Goal: Task Accomplishment & Management: Manage account settings

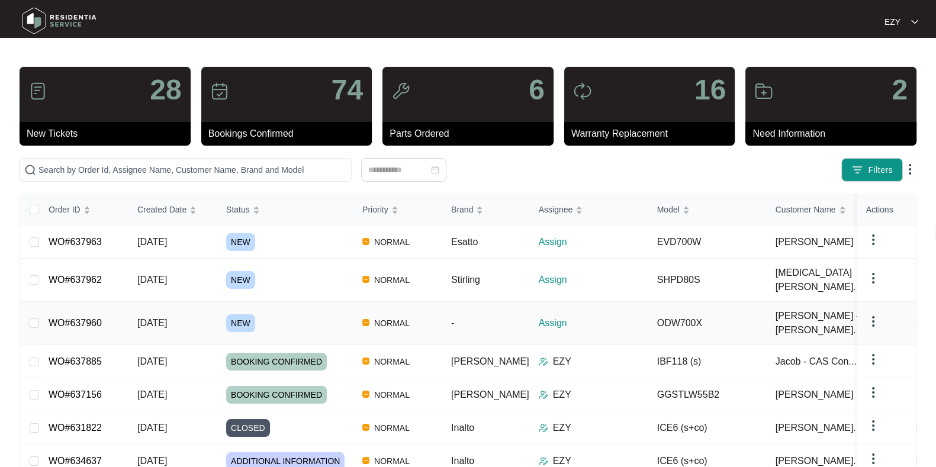
click at [298, 314] on div "NEW" at bounding box center [289, 323] width 127 height 18
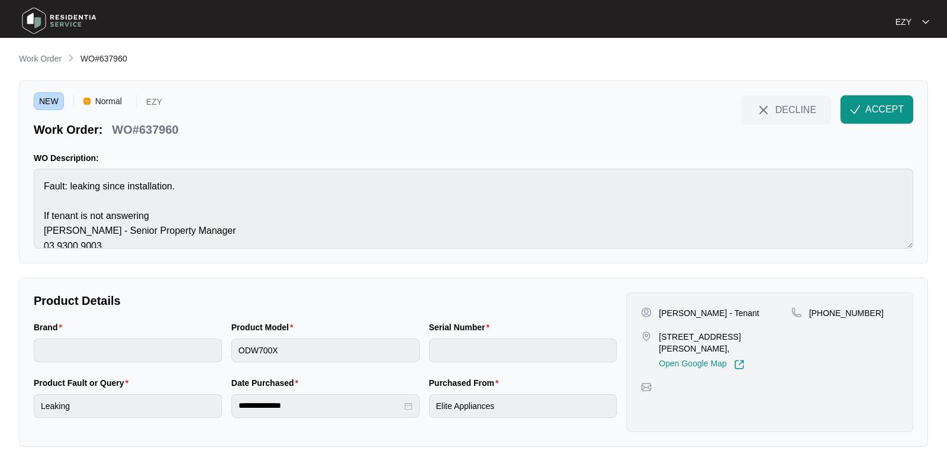
click at [169, 120] on div "WO#637960" at bounding box center [145, 127] width 76 height 21
copy div "WO#637960 DECLINE ACCEPT"
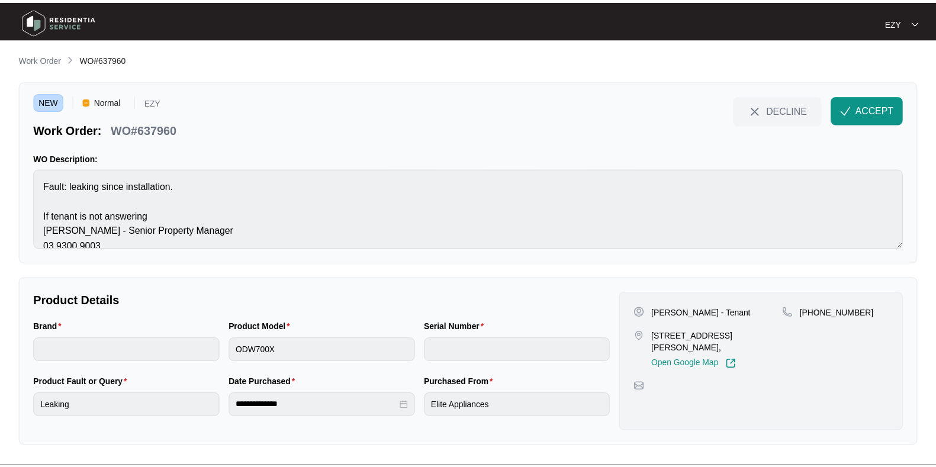
scroll to position [29, 0]
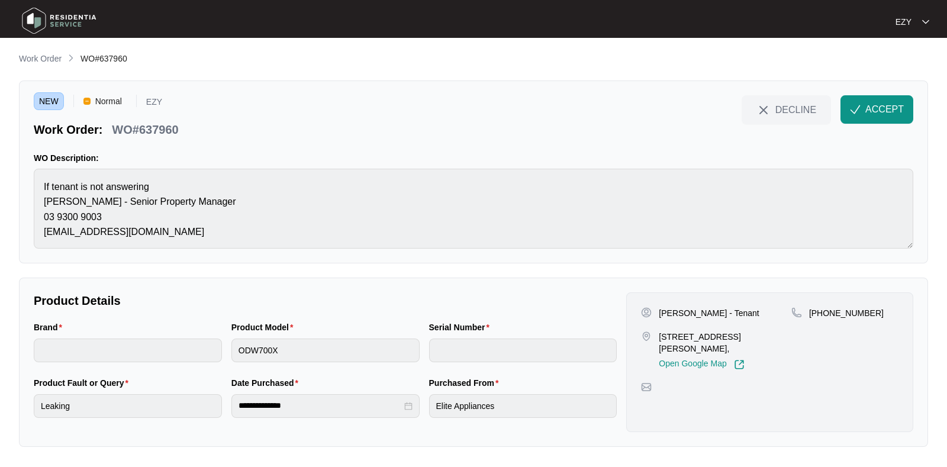
click at [179, 258] on div "NEW Normal EZY Work Order: WO#637960 DECLINE ACCEPT WO Description: Fault: leak…" at bounding box center [473, 172] width 909 height 183
click at [667, 314] on p "[PERSON_NAME] - Tenant" at bounding box center [709, 313] width 100 height 12
copy p "[PERSON_NAME]"
click at [703, 310] on p "[PERSON_NAME] - Tenant" at bounding box center [709, 313] width 100 height 12
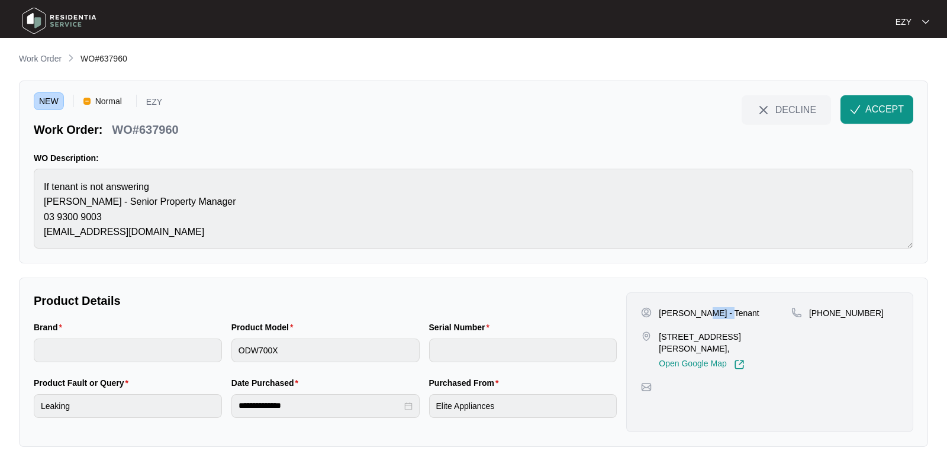
click at [703, 310] on p "[PERSON_NAME] - Tenant" at bounding box center [709, 313] width 100 height 12
copy p "Tenant"
drag, startPoint x: 694, startPoint y: 343, endPoint x: 657, endPoint y: 337, distance: 37.3
click at [657, 337] on div "[STREET_ADDRESS][PERSON_NAME], Open Google Map" at bounding box center [716, 350] width 150 height 39
copy p "[STREET_ADDRESS][PERSON_NAME],"
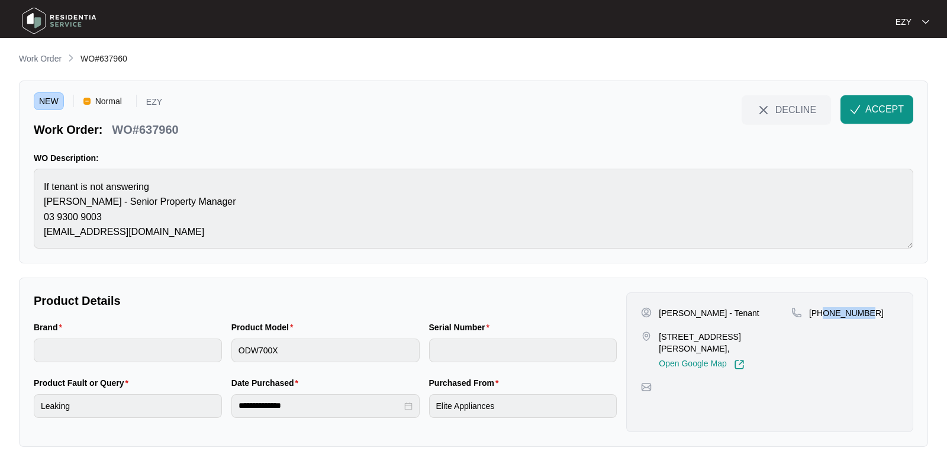
drag, startPoint x: 899, startPoint y: 312, endPoint x: 824, endPoint y: 314, distance: 75.2
click at [824, 314] on div "[PERSON_NAME] - Tenant [STREET_ADDRESS][PERSON_NAME], Open Google Map [PHONE_NU…" at bounding box center [769, 362] width 287 height 140
copy p "413321263"
click at [870, 108] on span "ACCEPT" at bounding box center [884, 109] width 38 height 14
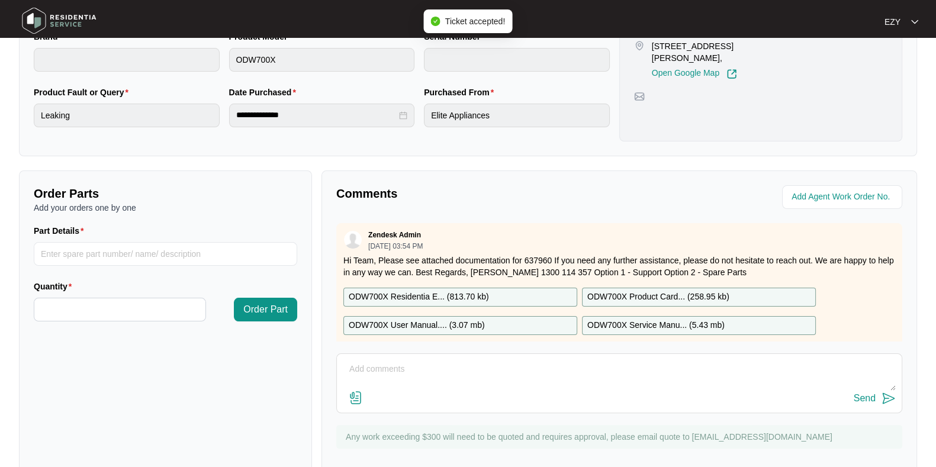
scroll to position [50, 0]
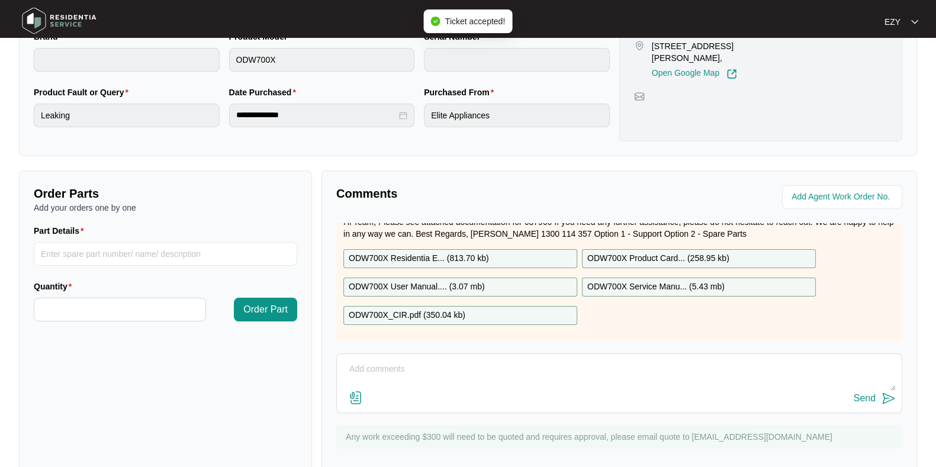
click at [513, 249] on div "ODW700X Residentia E... ( 813.70 kb )" at bounding box center [460, 258] width 234 height 19
click at [494, 278] on div "ODW700X User Manual.... ( 3.07 mb )" at bounding box center [460, 287] width 234 height 19
click at [474, 306] on div "ODW700X_CIR.pdf ( 350.04 kb )" at bounding box center [460, 315] width 234 height 19
click at [682, 252] on p "ODW700X Product Card... ( 258.95 kb )" at bounding box center [658, 258] width 142 height 13
click at [678, 281] on p "ODW700X Service Manu... ( 5.43 mb )" at bounding box center [655, 287] width 137 height 13
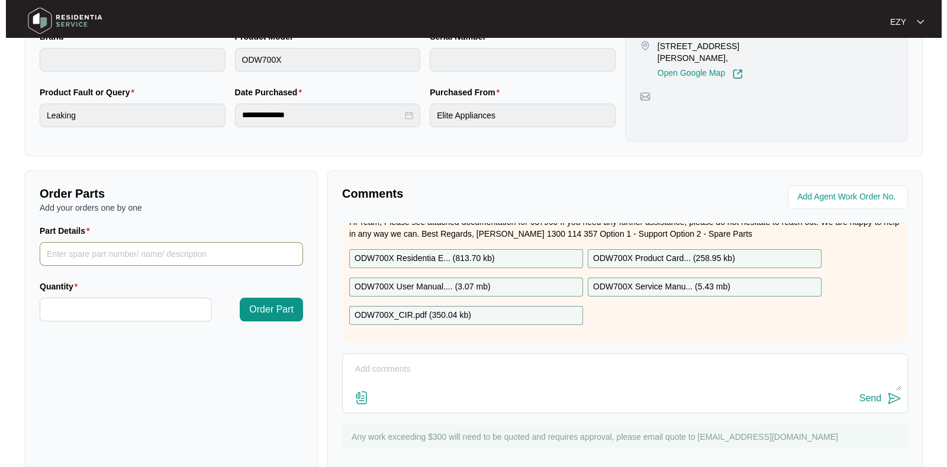
scroll to position [0, 0]
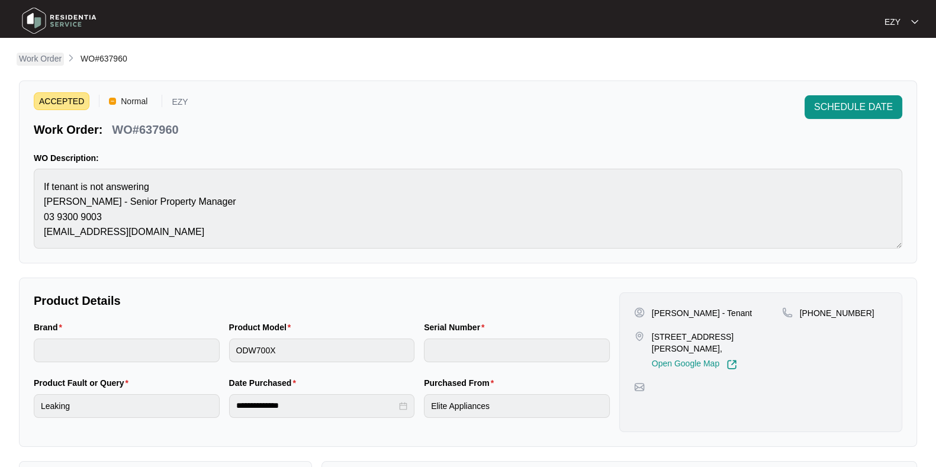
click at [52, 57] on p "Work Order" at bounding box center [40, 59] width 43 height 12
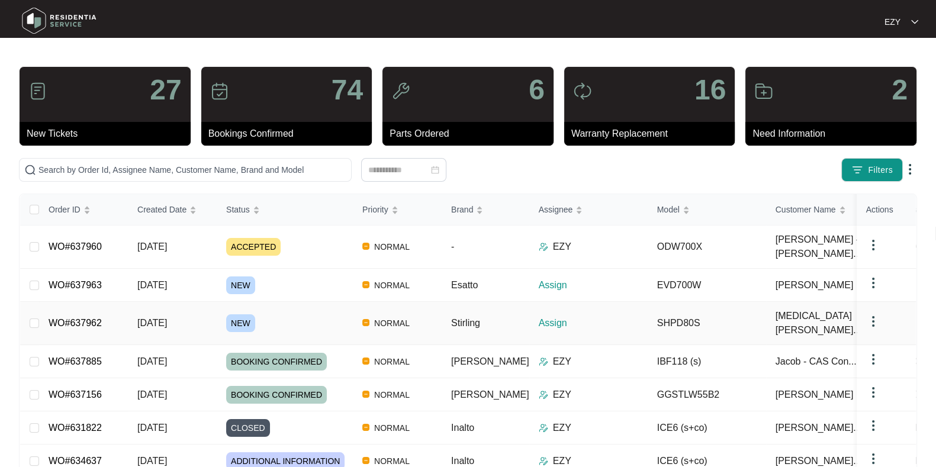
click at [295, 314] on div "NEW" at bounding box center [289, 323] width 127 height 18
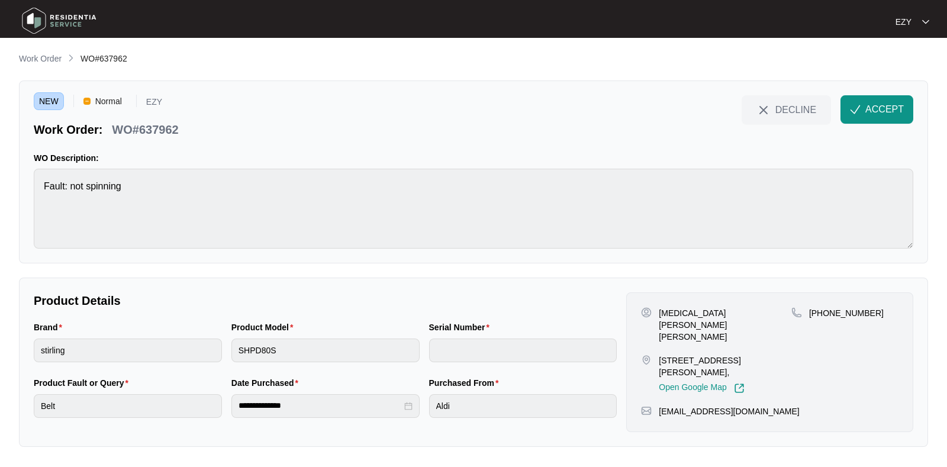
click at [160, 134] on p "WO#637962" at bounding box center [145, 129] width 66 height 17
copy div "WO#637962 DECLINE ACCEPT"
click at [675, 305] on div "[MEDICAL_DATA][PERSON_NAME] [PERSON_NAME] [STREET_ADDRESS][PERSON_NAME], Open G…" at bounding box center [769, 362] width 287 height 140
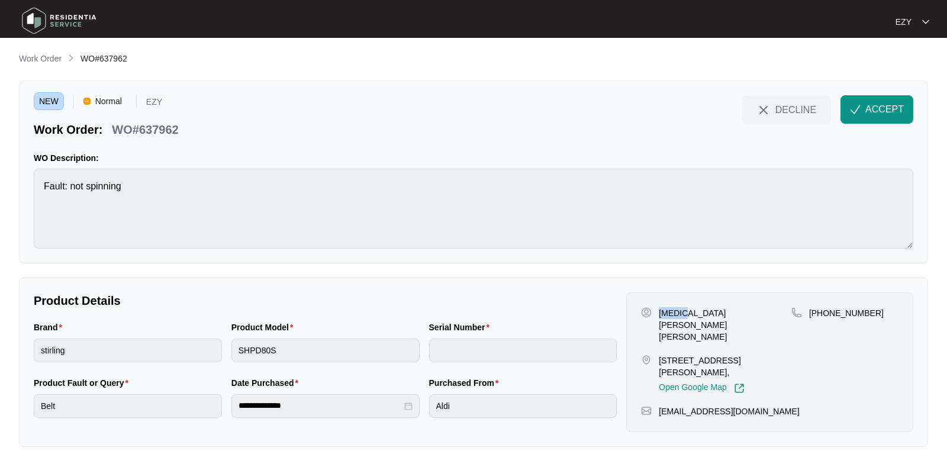
click at [675, 305] on div "[MEDICAL_DATA][PERSON_NAME] [PERSON_NAME] [STREET_ADDRESS][PERSON_NAME], Open G…" at bounding box center [769, 362] width 287 height 140
copy p "[MEDICAL_DATA][PERSON_NAME] [PERSON_NAME]"
click at [705, 355] on p "[STREET_ADDRESS][PERSON_NAME]," at bounding box center [725, 367] width 133 height 24
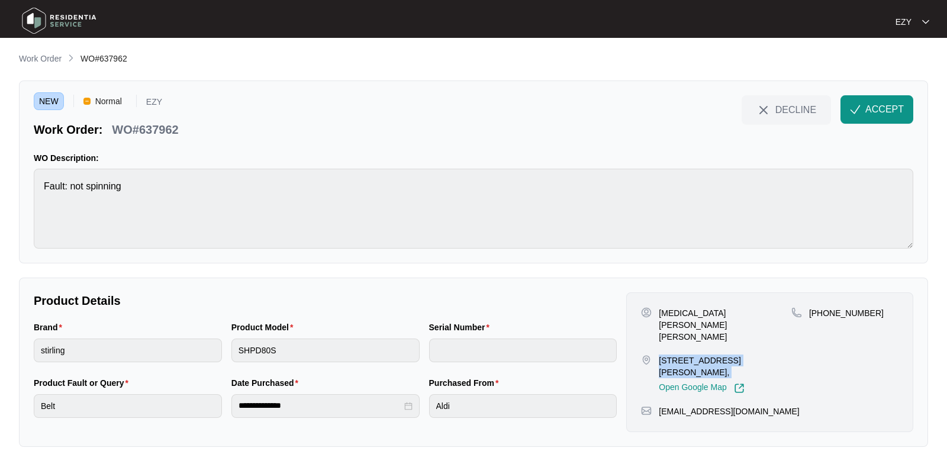
click at [705, 355] on p "[STREET_ADDRESS][PERSON_NAME]," at bounding box center [725, 367] width 133 height 24
copy p "[STREET_ADDRESS][PERSON_NAME],"
drag, startPoint x: 880, startPoint y: 311, endPoint x: 823, endPoint y: 312, distance: 57.4
click at [823, 312] on div "[PHONE_NUMBER]" at bounding box center [844, 313] width 107 height 12
copy p "409867409"
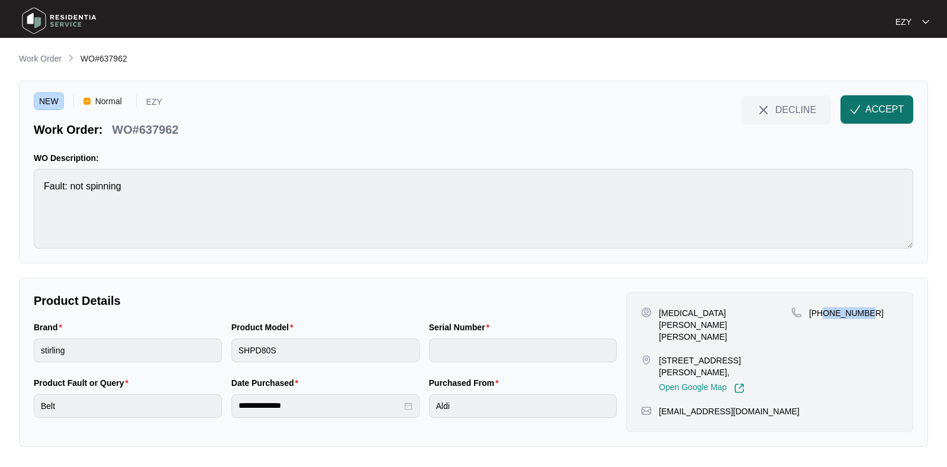
click at [882, 104] on span "ACCEPT" at bounding box center [884, 109] width 38 height 14
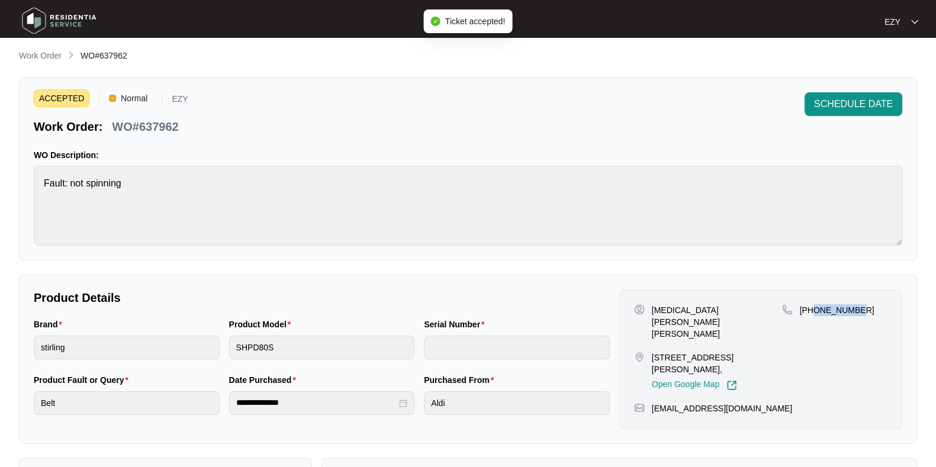
scroll to position [317, 0]
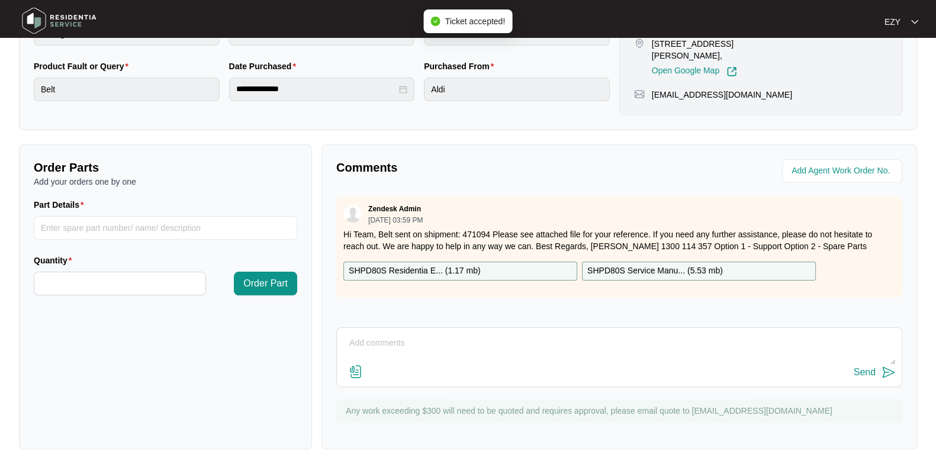
click at [421, 271] on p "SHPD80S Residentia E... ( 1.17 mb )" at bounding box center [415, 271] width 132 height 13
click at [669, 267] on p "SHPD80S Service Manu... ( 5.53 mb )" at bounding box center [655, 271] width 136 height 13
drag, startPoint x: 379, startPoint y: 231, endPoint x: 490, endPoint y: 230, distance: 111.3
click at [490, 230] on p "Hi Team, Belt sent on shipment: 471094 Please see attached file for your refere…" at bounding box center [619, 241] width 552 height 24
copy p "Belt sent on shipment: 471094"
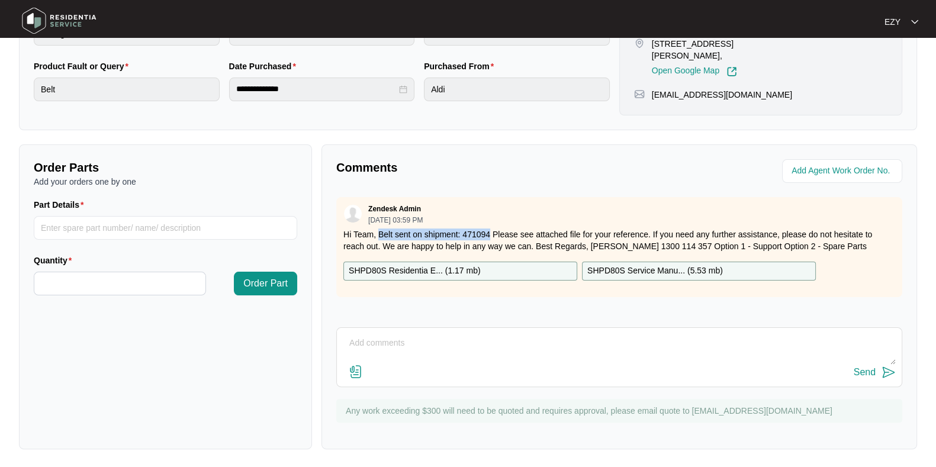
scroll to position [0, 0]
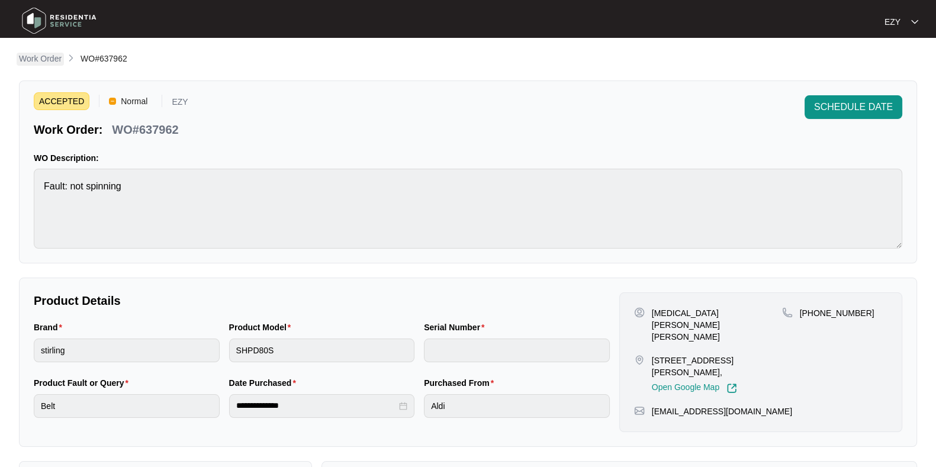
click at [29, 63] on p "Work Order" at bounding box center [40, 59] width 43 height 12
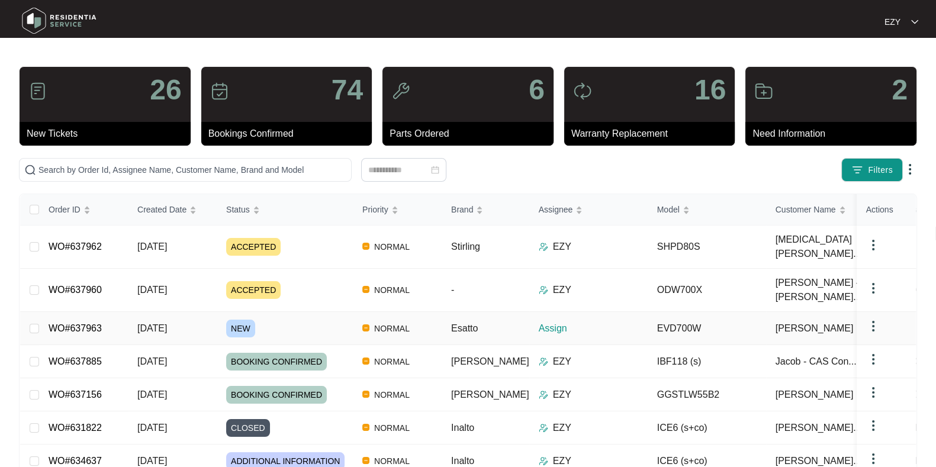
click at [295, 320] on div "NEW" at bounding box center [289, 329] width 127 height 18
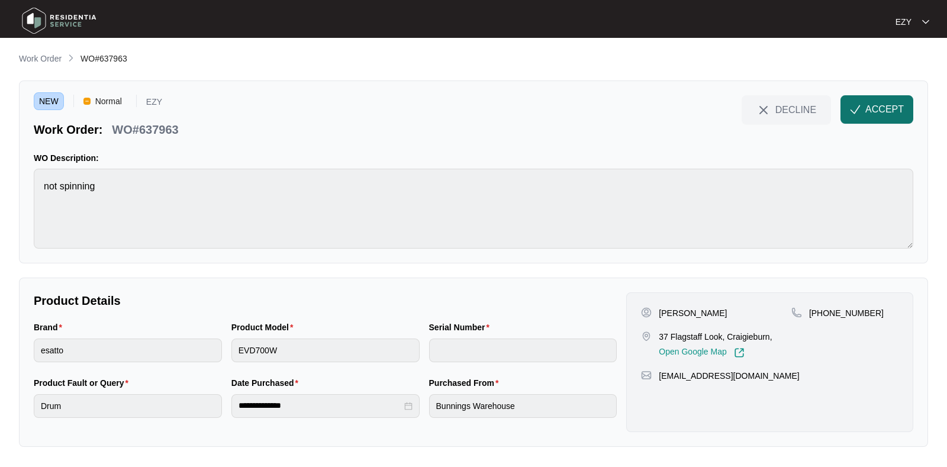
click at [865, 121] on button "ACCEPT" at bounding box center [877, 109] width 73 height 28
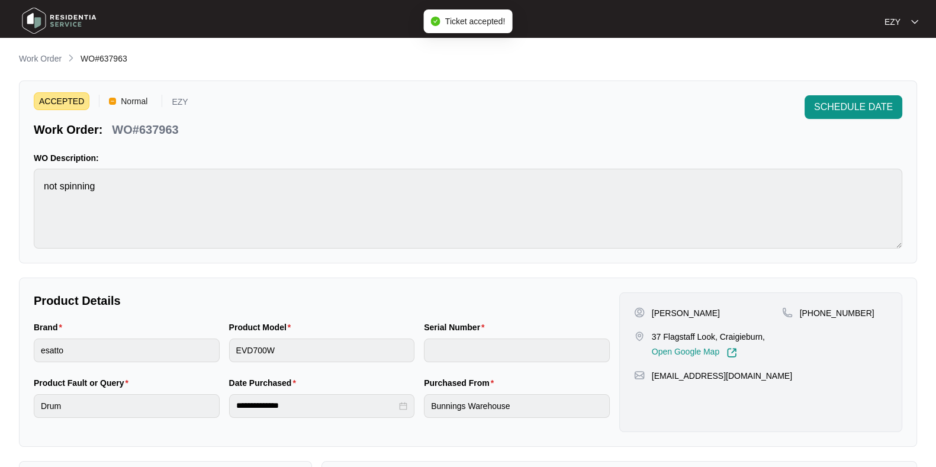
click at [143, 127] on p "WO#637963" at bounding box center [145, 129] width 66 height 17
click at [680, 331] on p "37 Flagstaff Look, Craigieburn," at bounding box center [708, 337] width 113 height 12
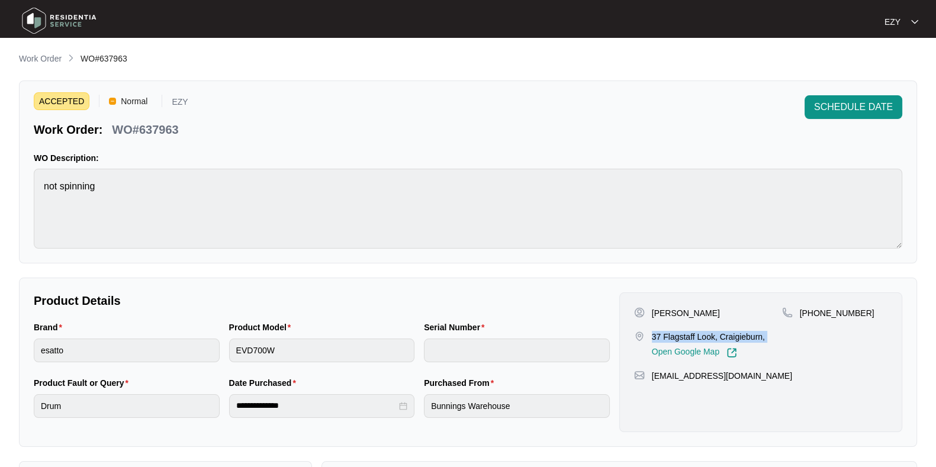
click at [680, 331] on p "37 Flagstaff Look, Craigieburn," at bounding box center [708, 337] width 113 height 12
click at [659, 307] on p "[PERSON_NAME]" at bounding box center [686, 313] width 68 height 12
click at [665, 313] on p "[PERSON_NAME]" at bounding box center [686, 313] width 68 height 12
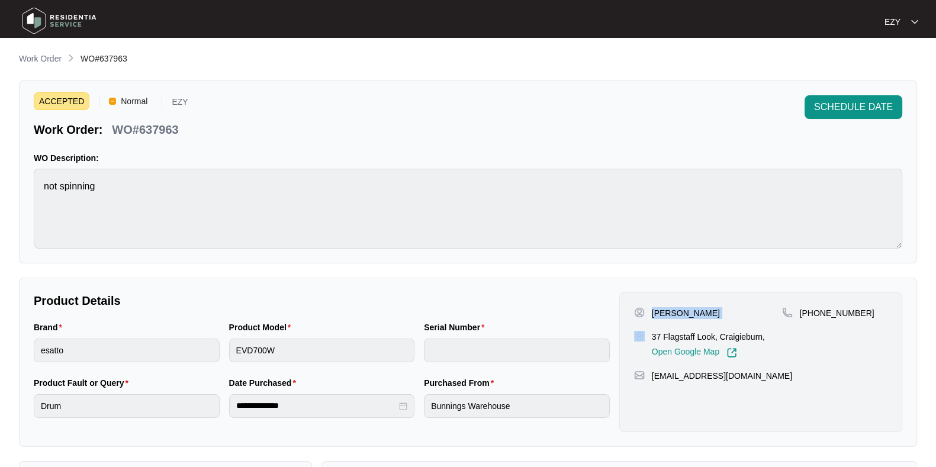
click at [665, 313] on p "[PERSON_NAME]" at bounding box center [686, 313] width 68 height 12
drag, startPoint x: 886, startPoint y: 323, endPoint x: 812, endPoint y: 316, distance: 73.7
click at [812, 316] on div "[PHONE_NUMBER]" at bounding box center [834, 332] width 105 height 51
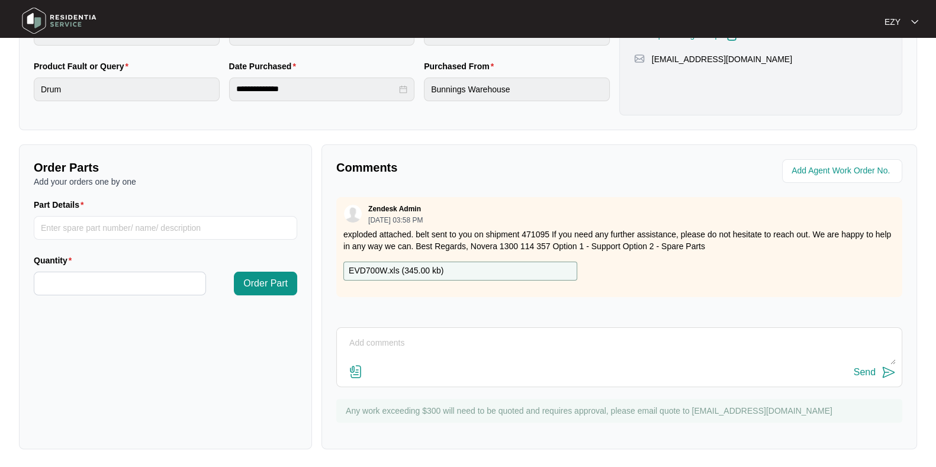
click at [517, 271] on div "EVD700W.xls ( 345.00 kb )" at bounding box center [460, 271] width 234 height 19
drag, startPoint x: 414, startPoint y: 231, endPoint x: 548, endPoint y: 231, distance: 133.8
click at [548, 231] on p "exploded attached. belt sent to you on shipment 471095 If you need any further …" at bounding box center [619, 241] width 552 height 24
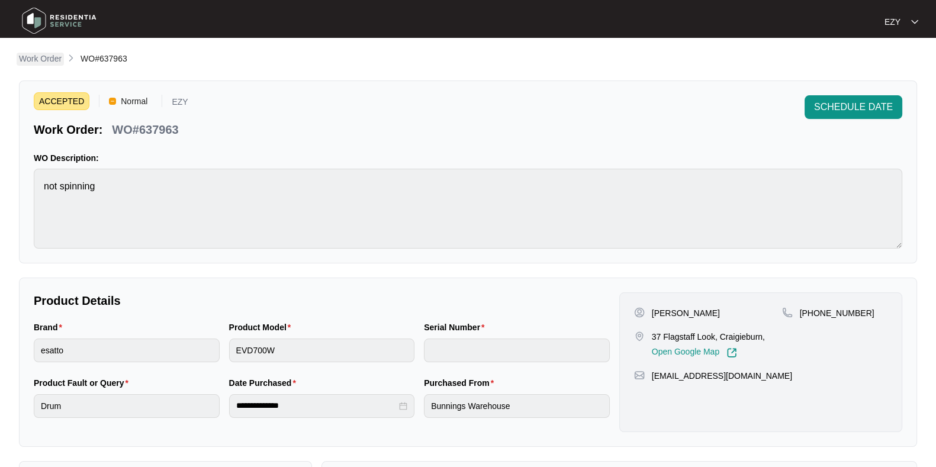
click at [50, 60] on p "Work Order" at bounding box center [40, 59] width 43 height 12
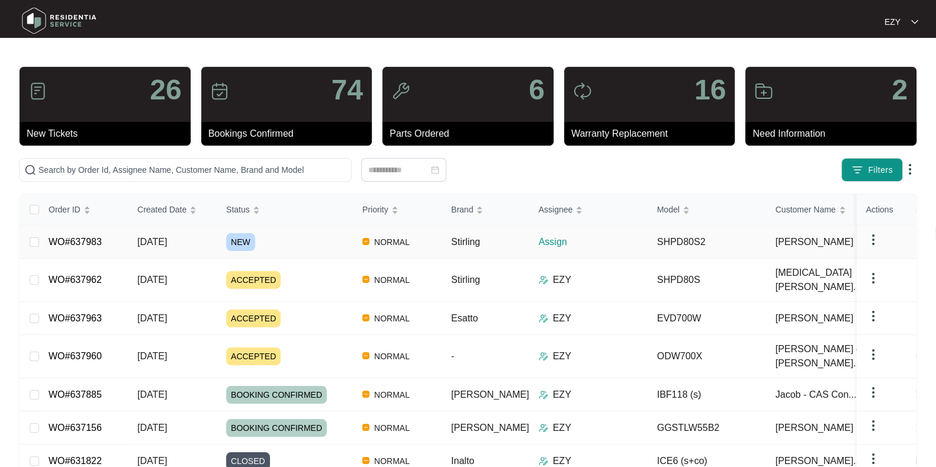
click at [329, 244] on div "NEW" at bounding box center [289, 242] width 127 height 18
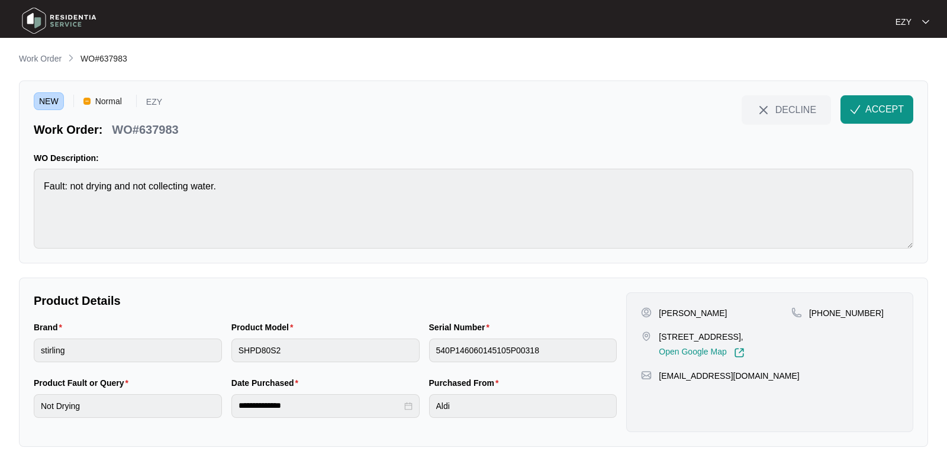
click at [158, 129] on p "WO#637983" at bounding box center [145, 129] width 66 height 17
click at [664, 313] on p "[PERSON_NAME]" at bounding box center [693, 313] width 68 height 12
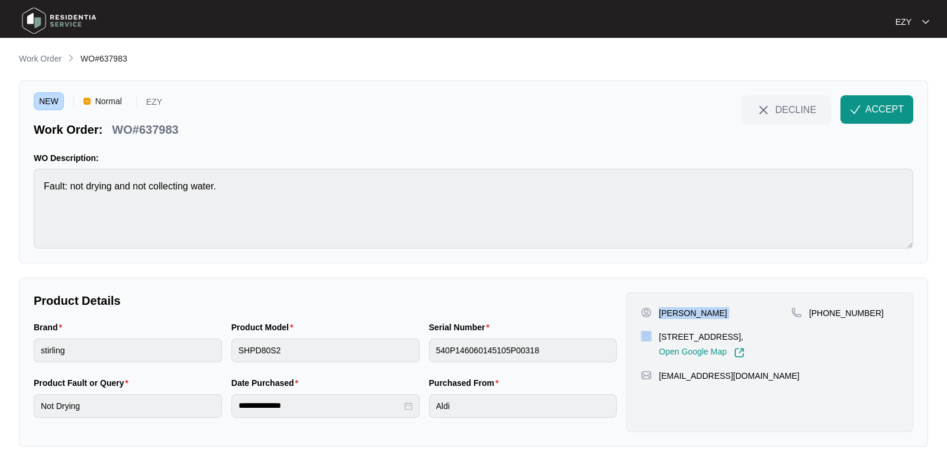
click at [664, 313] on p "[PERSON_NAME]" at bounding box center [693, 313] width 68 height 12
click at [687, 340] on p "[STREET_ADDRESS]," at bounding box center [701, 337] width 85 height 12
drag, startPoint x: 876, startPoint y: 318, endPoint x: 822, endPoint y: 320, distance: 54.5
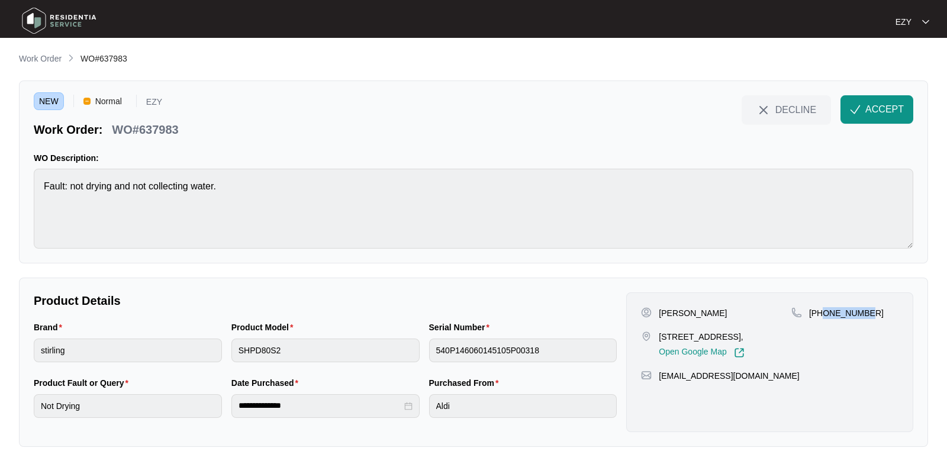
click at [822, 320] on div "[PHONE_NUMBER]" at bounding box center [844, 332] width 107 height 51
click at [888, 107] on span "ACCEPT" at bounding box center [884, 109] width 38 height 14
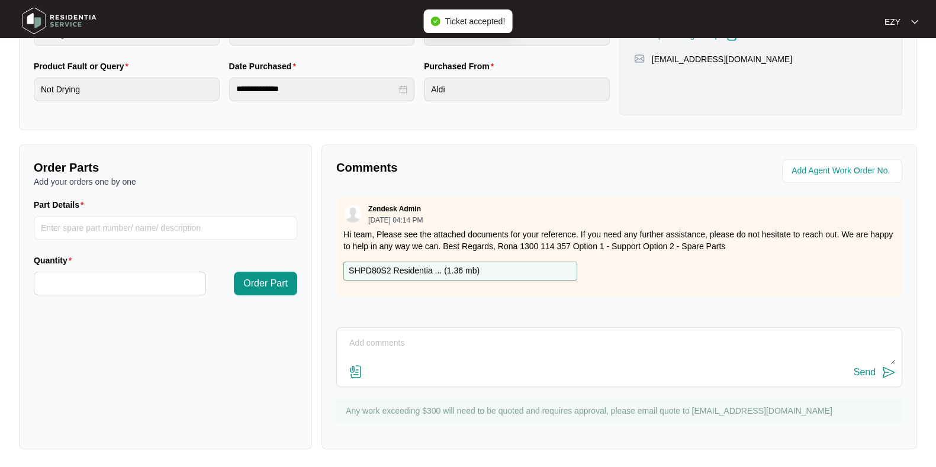
scroll to position [316, 0]
click at [514, 276] on div "SHPD80S2 Residentia ... ( 1.36 mb )" at bounding box center [460, 271] width 234 height 19
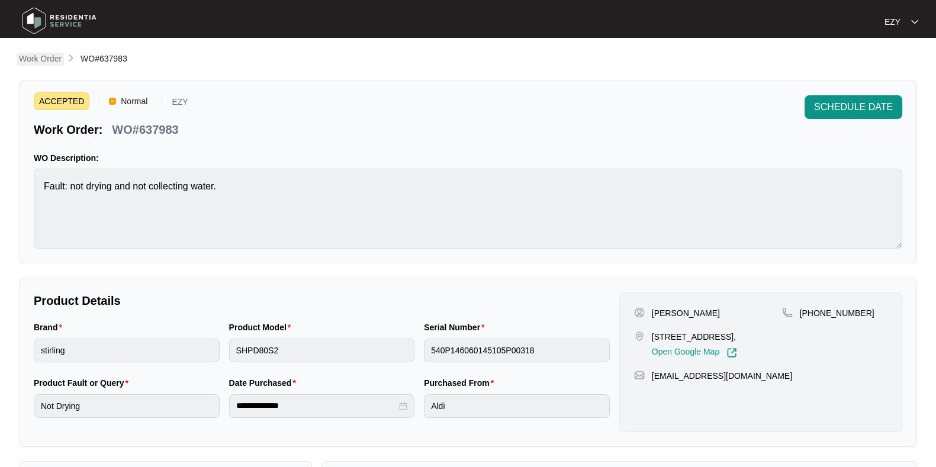
click at [53, 57] on p "Work Order" at bounding box center [40, 59] width 43 height 12
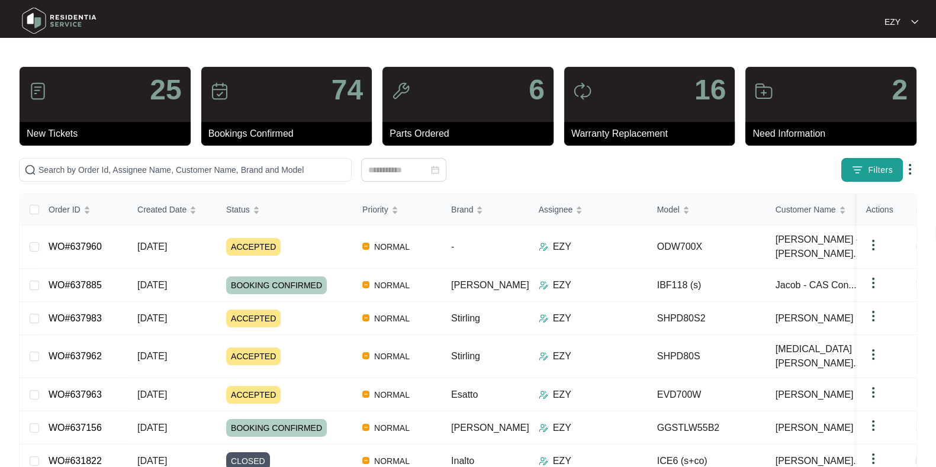
click at [867, 169] on button "Filters" at bounding box center [872, 170] width 62 height 24
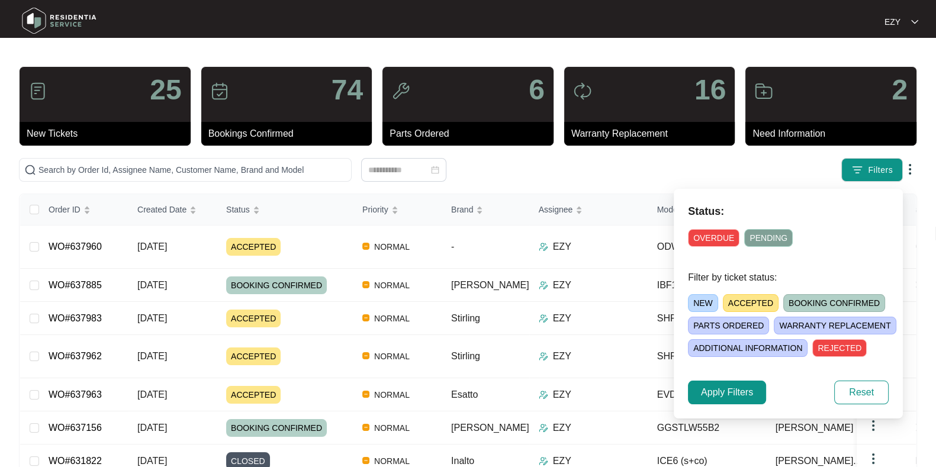
click at [728, 294] on span "ACCEPTED" at bounding box center [751, 303] width 56 height 18
click at [696, 394] on button "Apply Filters" at bounding box center [727, 393] width 78 height 24
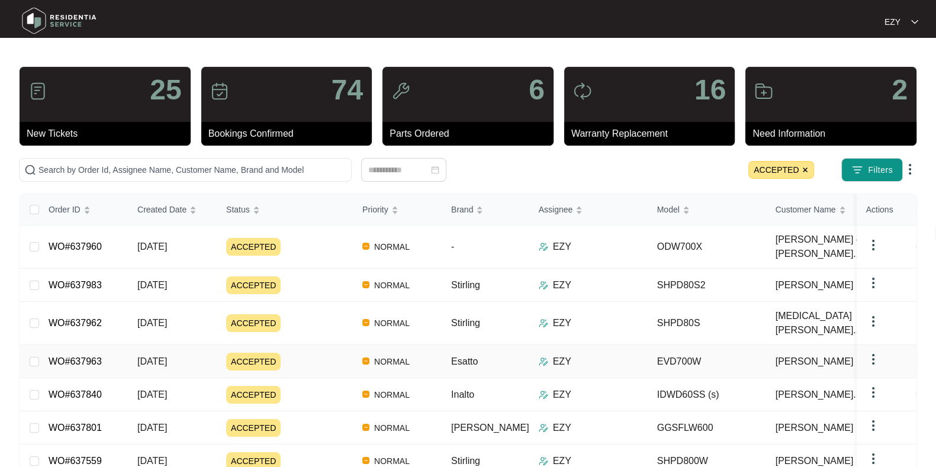
scroll to position [118, 0]
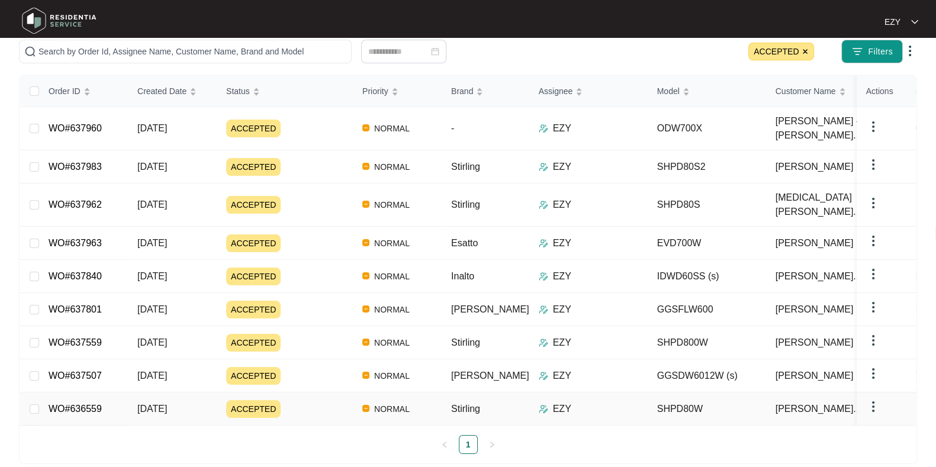
click at [305, 400] on div "ACCEPTED" at bounding box center [289, 409] width 127 height 18
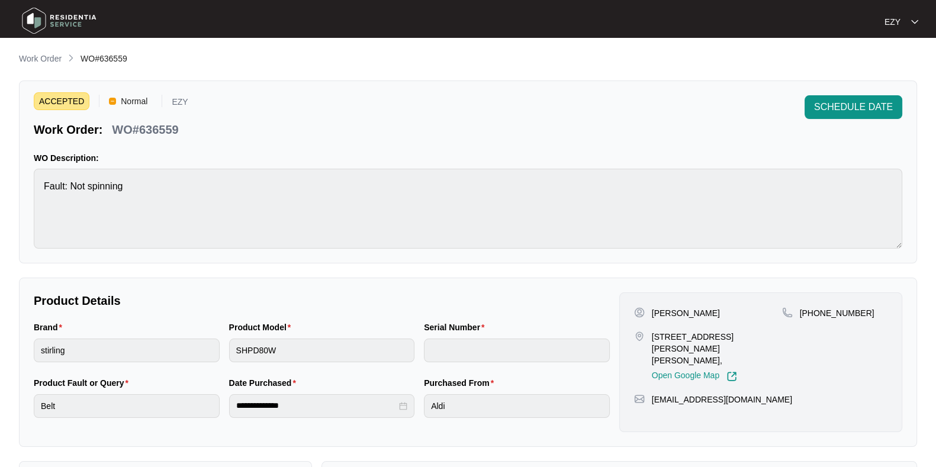
click at [155, 134] on p "WO#636559" at bounding box center [145, 129] width 66 height 17
click at [864, 105] on span "SCHEDULE DATE" at bounding box center [853, 107] width 79 height 14
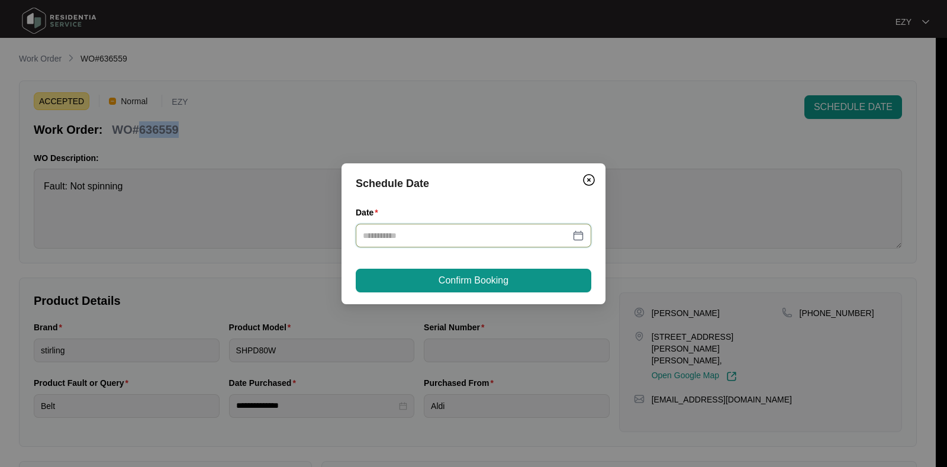
click at [440, 241] on input "Date" at bounding box center [466, 235] width 207 height 13
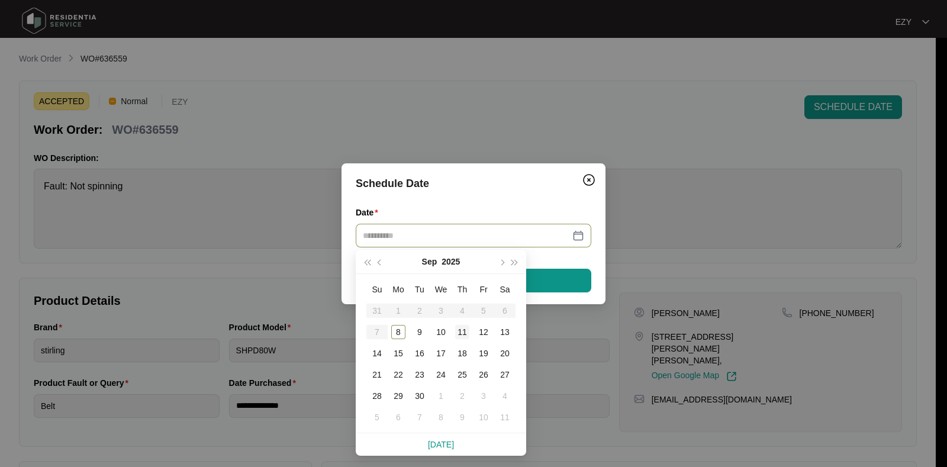
type input "**********"
click at [464, 332] on div "11" at bounding box center [462, 332] width 14 height 14
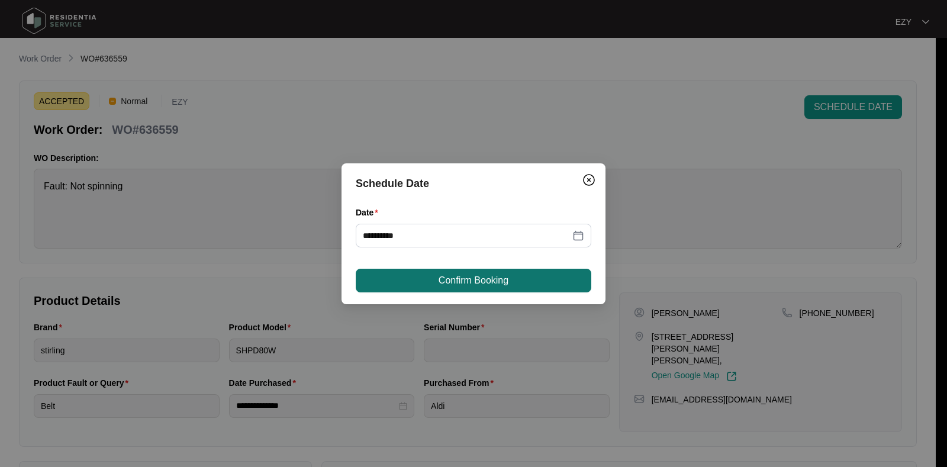
click at [476, 276] on span "Confirm Booking" at bounding box center [474, 280] width 70 height 14
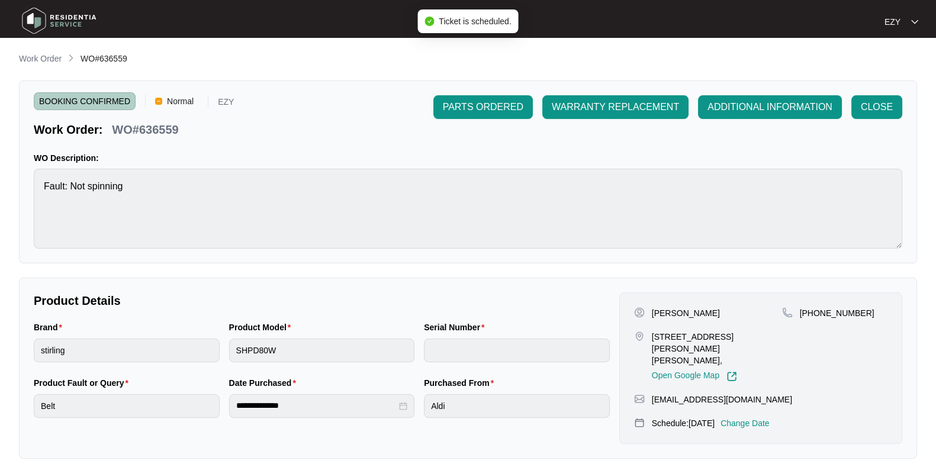
click at [56, 49] on main "**********" at bounding box center [468, 398] width 936 height 797
click at [51, 54] on p "Work Order" at bounding box center [40, 59] width 43 height 12
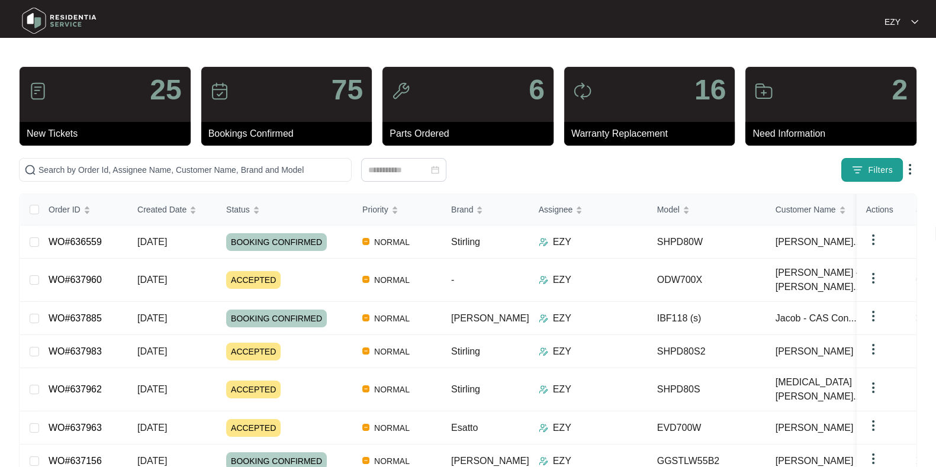
click at [865, 159] on button "Filters" at bounding box center [872, 170] width 62 height 24
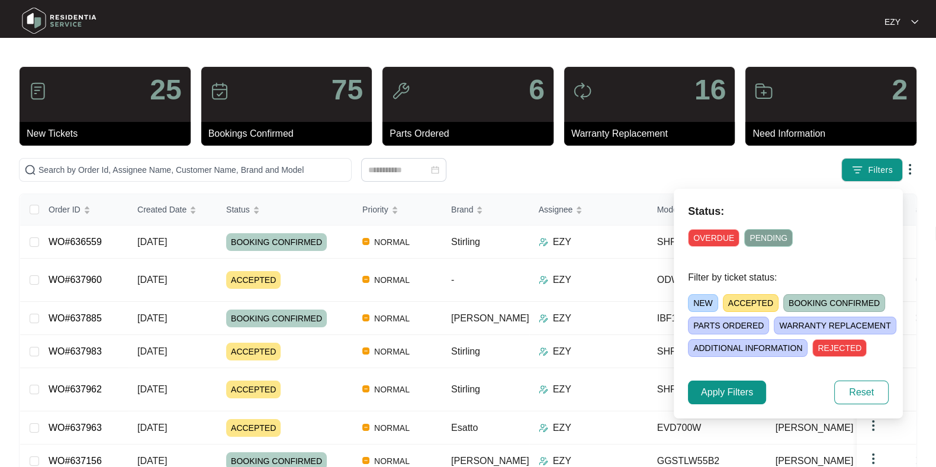
click at [745, 301] on span "ACCEPTED" at bounding box center [751, 303] width 56 height 18
click at [695, 395] on button "Apply Filters" at bounding box center [727, 393] width 78 height 24
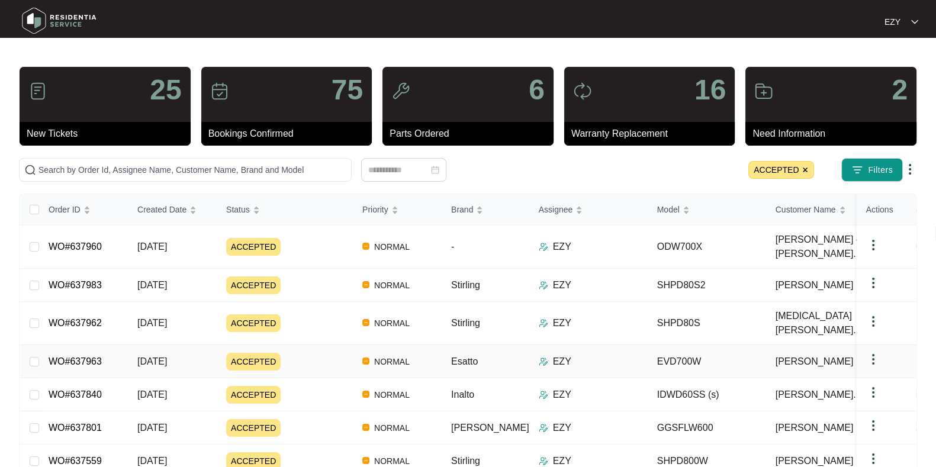
scroll to position [86, 0]
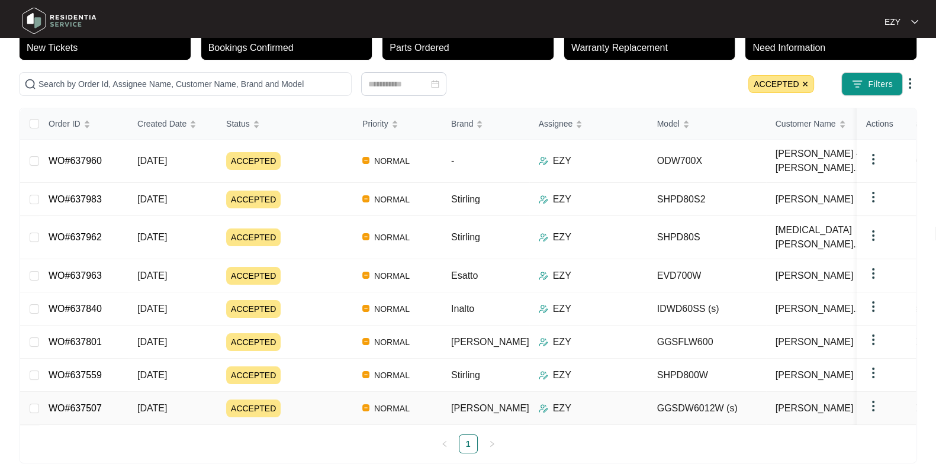
click at [316, 394] on td "ACCEPTED" at bounding box center [285, 408] width 136 height 33
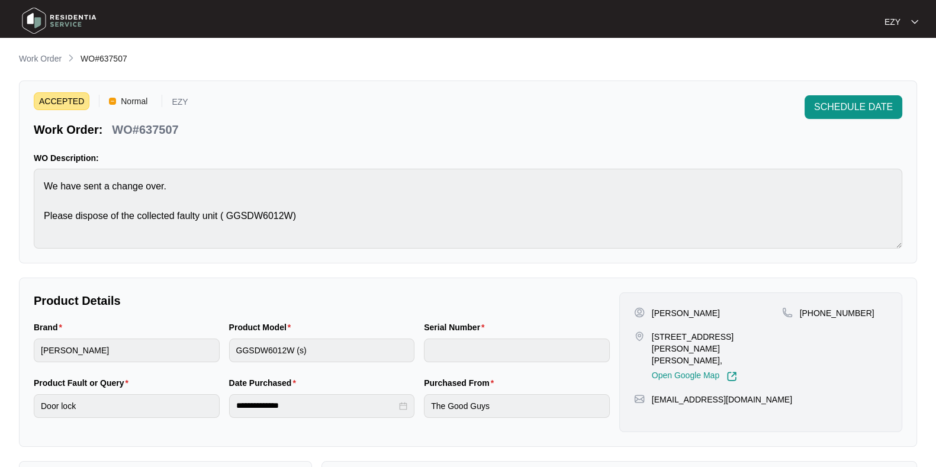
click at [168, 123] on p "WO#637507" at bounding box center [145, 129] width 66 height 17
click at [56, 55] on p "Work Order" at bounding box center [40, 59] width 43 height 12
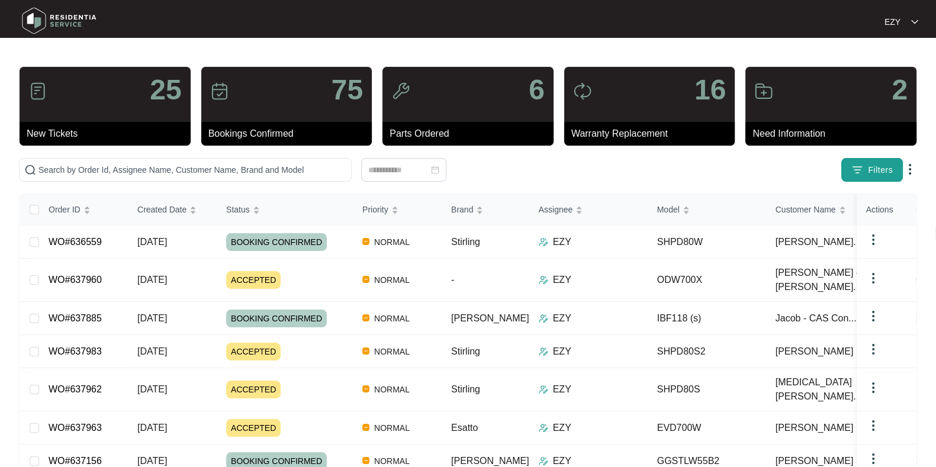
click at [865, 161] on button "Filters" at bounding box center [872, 170] width 62 height 24
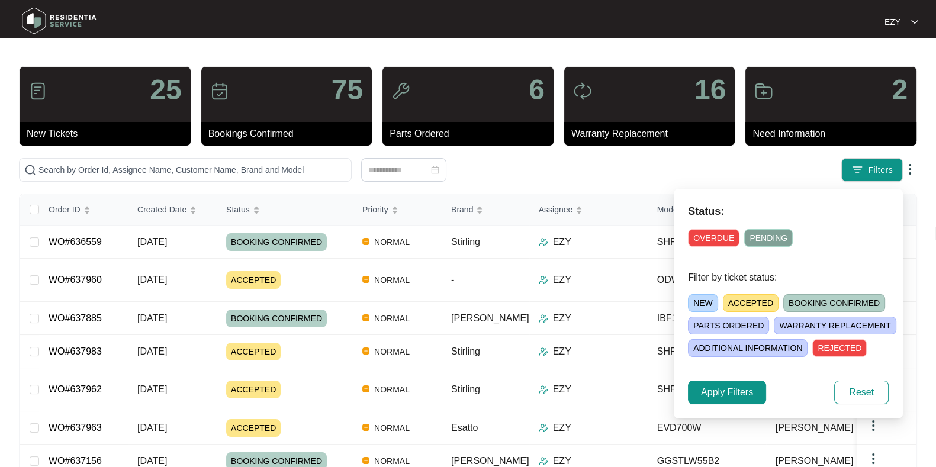
click at [748, 297] on span "ACCEPTED" at bounding box center [751, 303] width 56 height 18
click at [737, 389] on span "Apply Filters" at bounding box center [727, 392] width 52 height 14
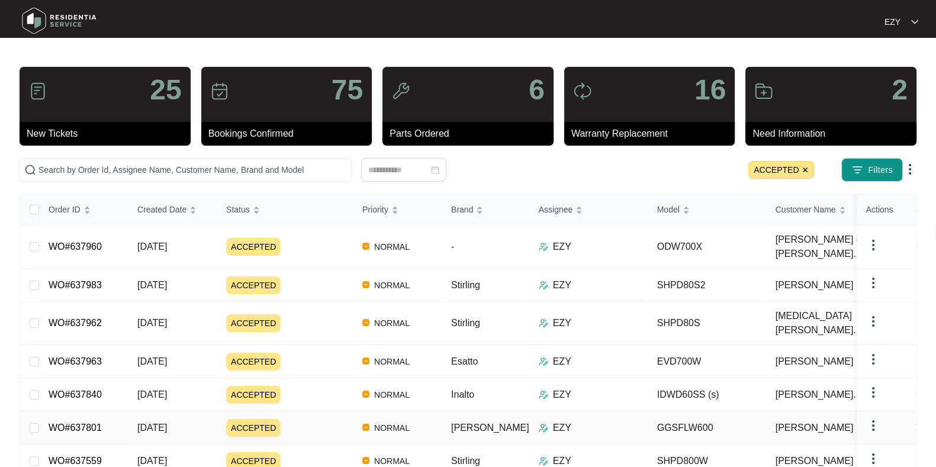
scroll to position [86, 0]
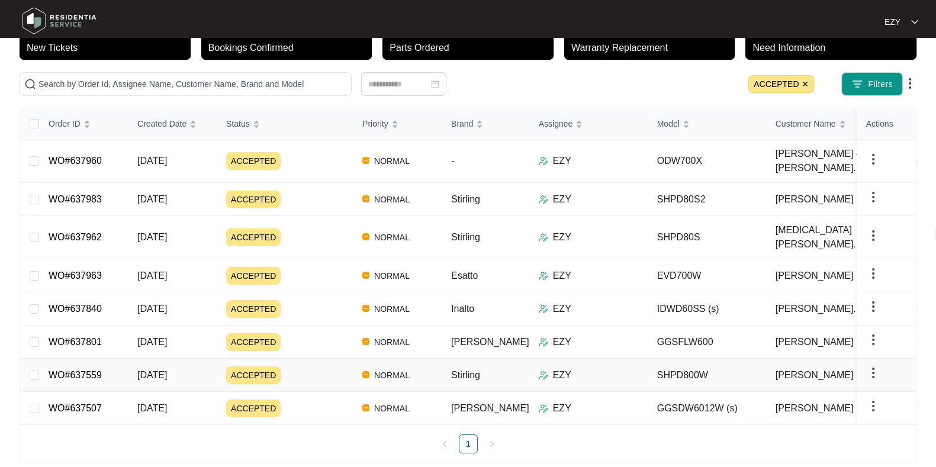
click at [298, 366] on div "ACCEPTED" at bounding box center [289, 375] width 127 height 18
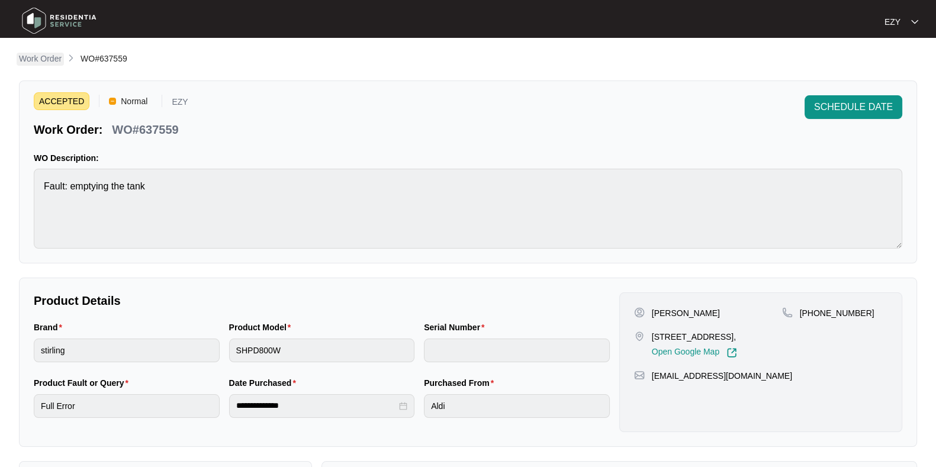
click at [44, 62] on p "Work Order" at bounding box center [40, 59] width 43 height 12
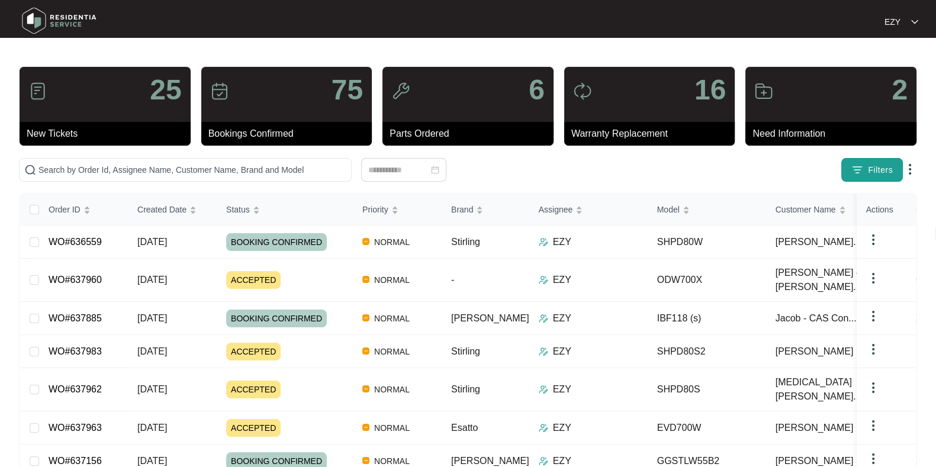
click at [897, 171] on button "Filters" at bounding box center [872, 170] width 62 height 24
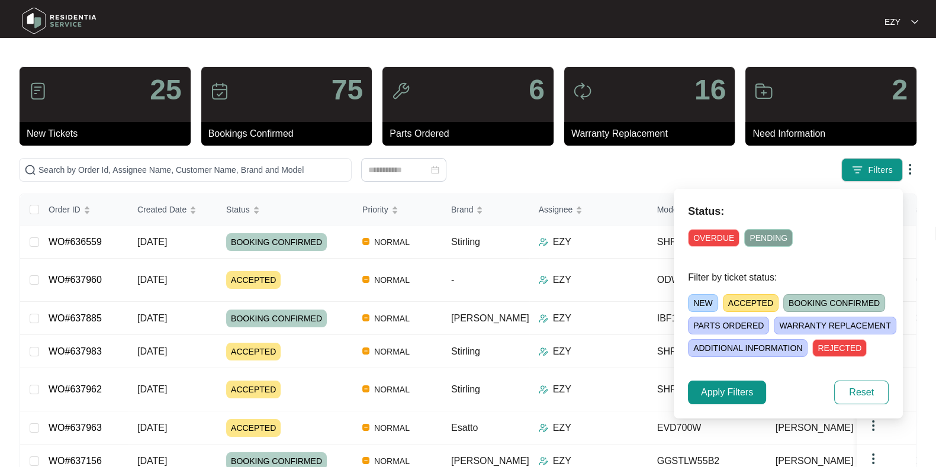
click at [762, 300] on span "ACCEPTED" at bounding box center [751, 303] width 56 height 18
click at [715, 395] on span "Apply Filters" at bounding box center [727, 392] width 52 height 14
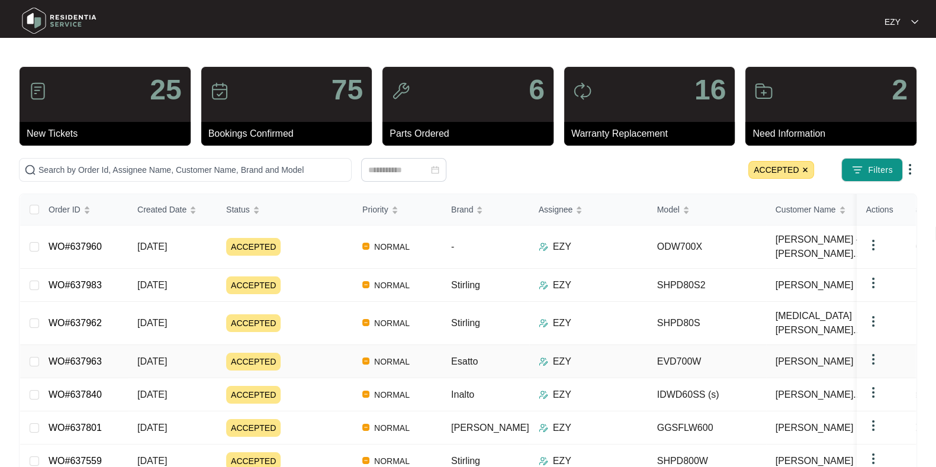
scroll to position [86, 0]
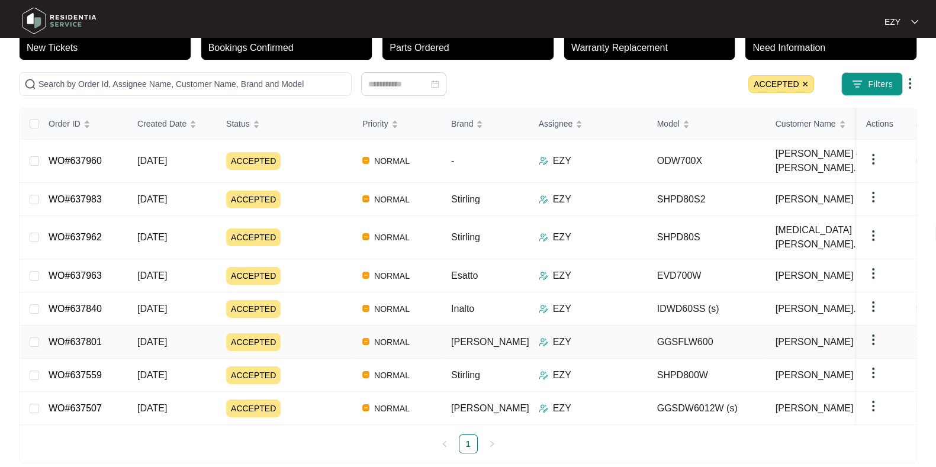
click at [332, 333] on div "ACCEPTED" at bounding box center [289, 342] width 127 height 18
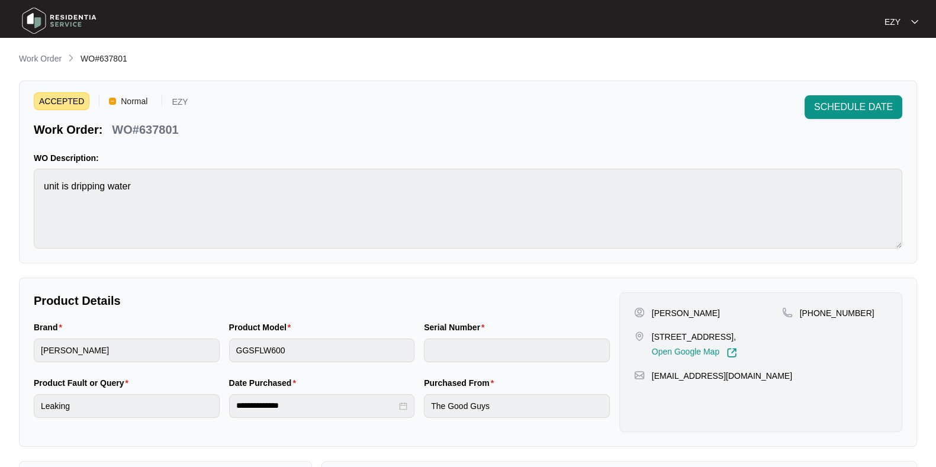
click at [154, 128] on p "WO#637801" at bounding box center [145, 129] width 66 height 17
click at [846, 117] on button "SCHEDULE DATE" at bounding box center [853, 107] width 98 height 24
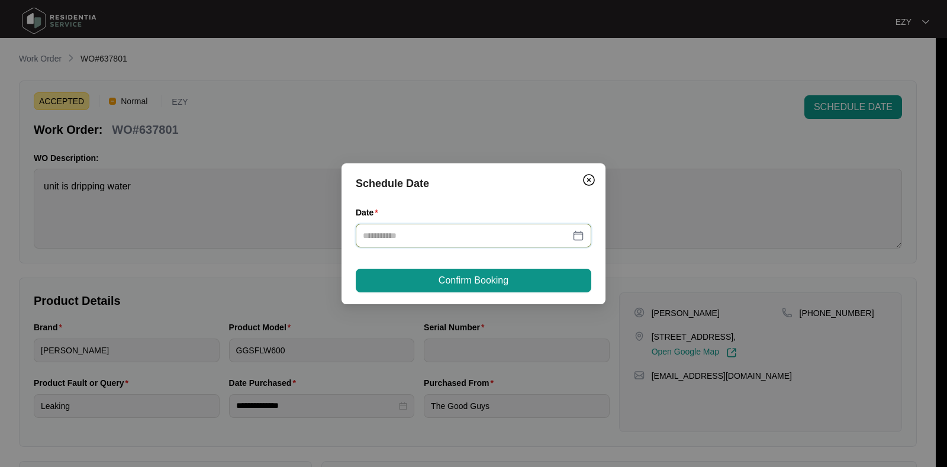
click at [464, 229] on input "Date" at bounding box center [466, 235] width 207 height 13
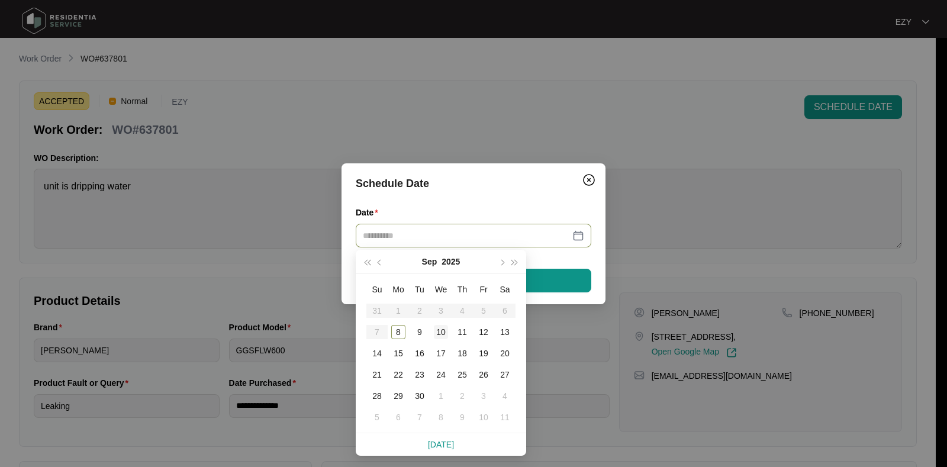
type input "**********"
click at [445, 330] on div "10" at bounding box center [441, 332] width 14 height 14
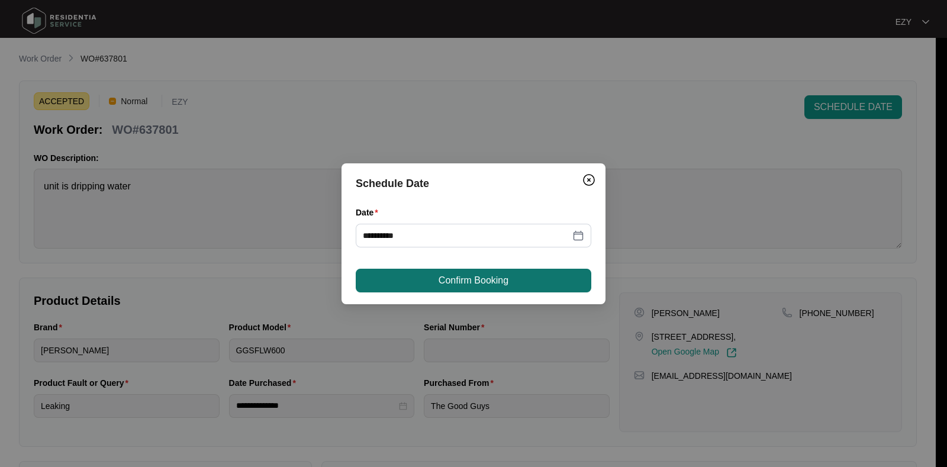
click at [477, 282] on span "Confirm Booking" at bounding box center [474, 280] width 70 height 14
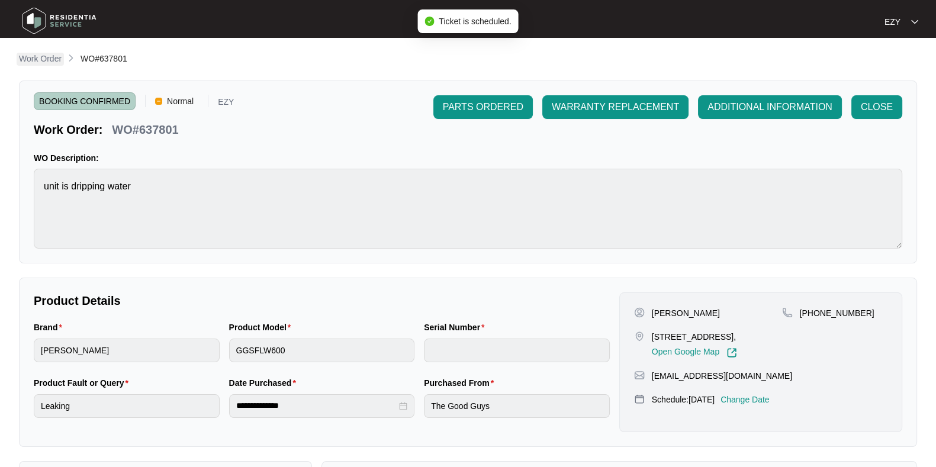
click at [33, 59] on p "Work Order" at bounding box center [40, 59] width 43 height 12
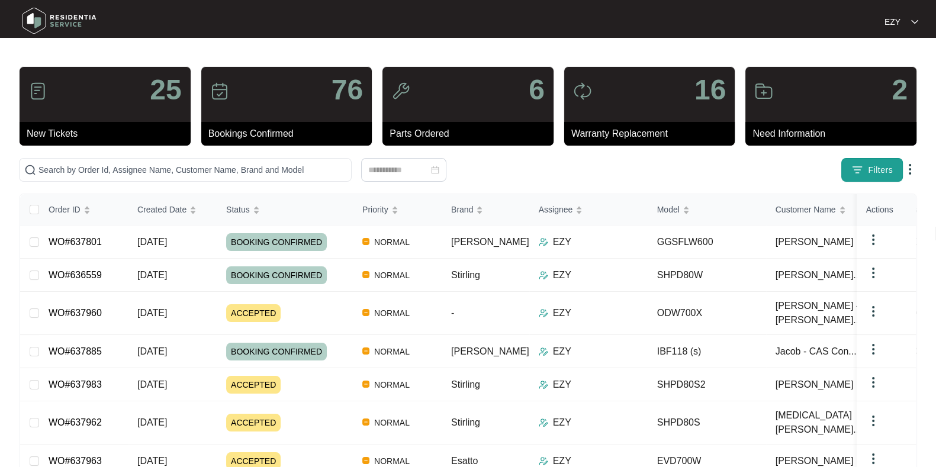
click at [876, 175] on span "Filters" at bounding box center [880, 170] width 25 height 12
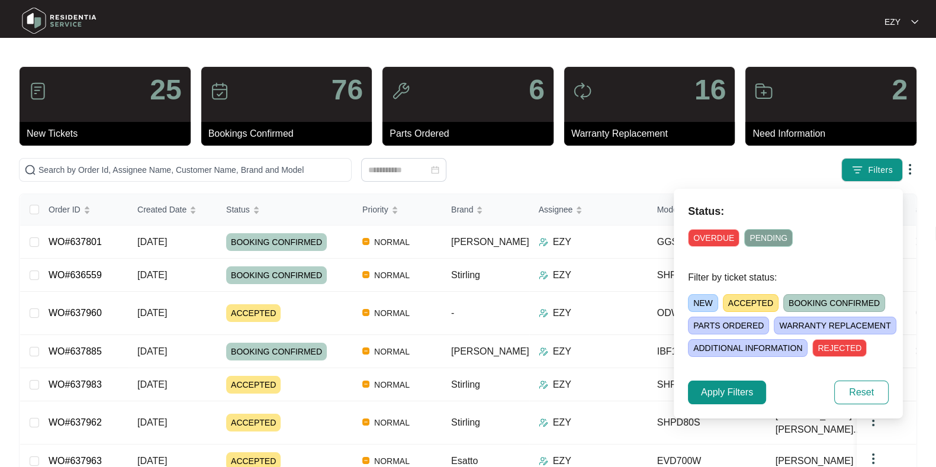
click at [737, 301] on span "ACCEPTED" at bounding box center [751, 303] width 56 height 18
click at [712, 398] on span "Apply Filters" at bounding box center [727, 392] width 52 height 14
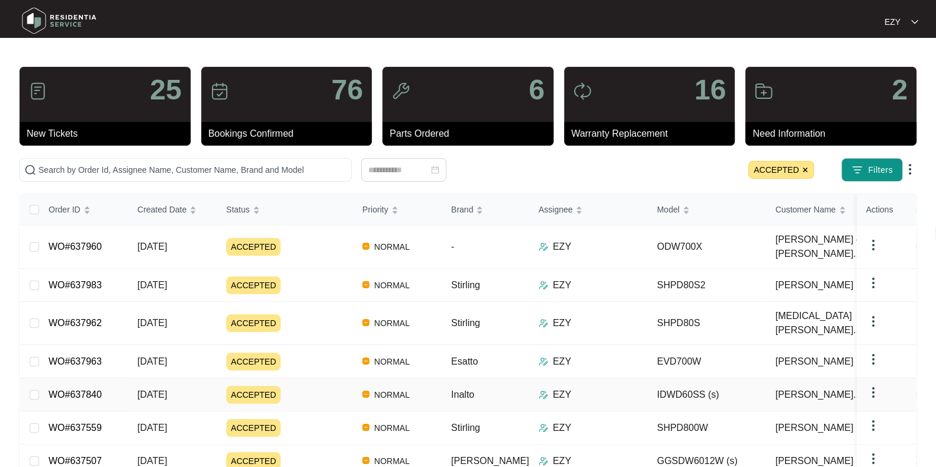
click at [313, 384] on td "ACCEPTED" at bounding box center [285, 394] width 136 height 33
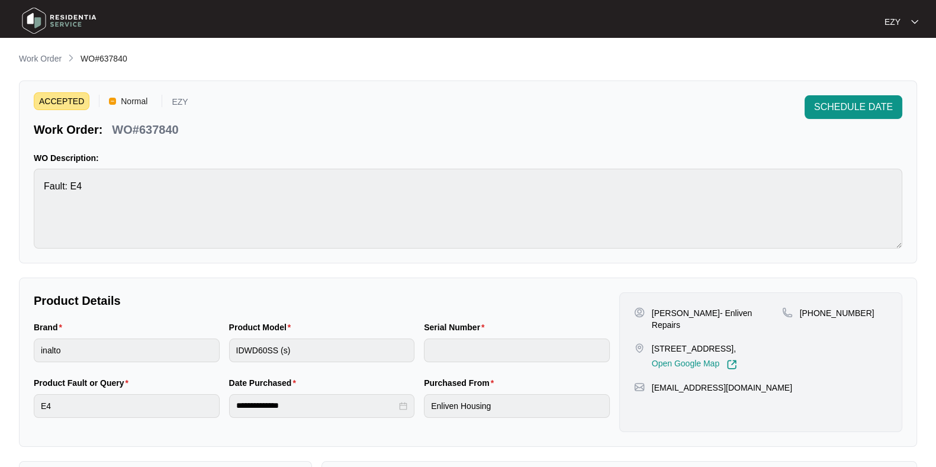
click at [169, 133] on p "WO#637840" at bounding box center [145, 129] width 66 height 17
click at [828, 113] on span "SCHEDULE DATE" at bounding box center [853, 107] width 79 height 14
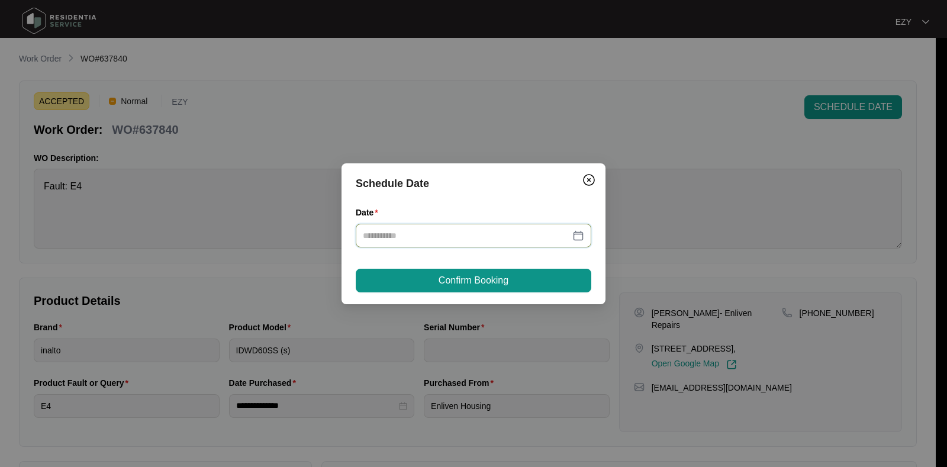
click at [456, 240] on input "Date" at bounding box center [466, 235] width 207 height 13
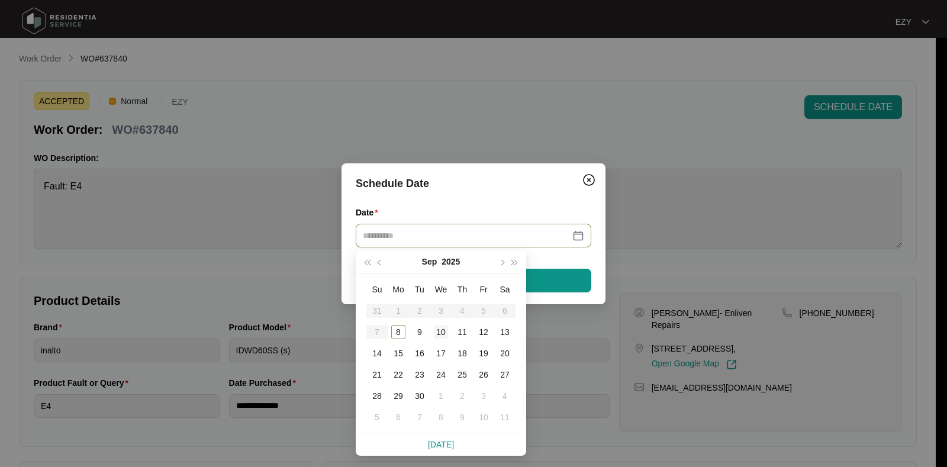
click at [441, 333] on div "10" at bounding box center [441, 332] width 14 height 14
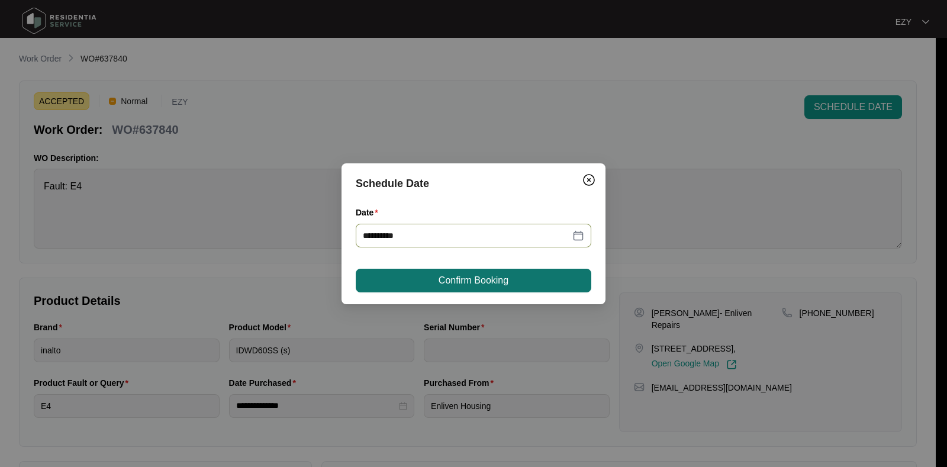
type input "**********"
click at [482, 279] on span "Confirm Booking" at bounding box center [474, 280] width 70 height 14
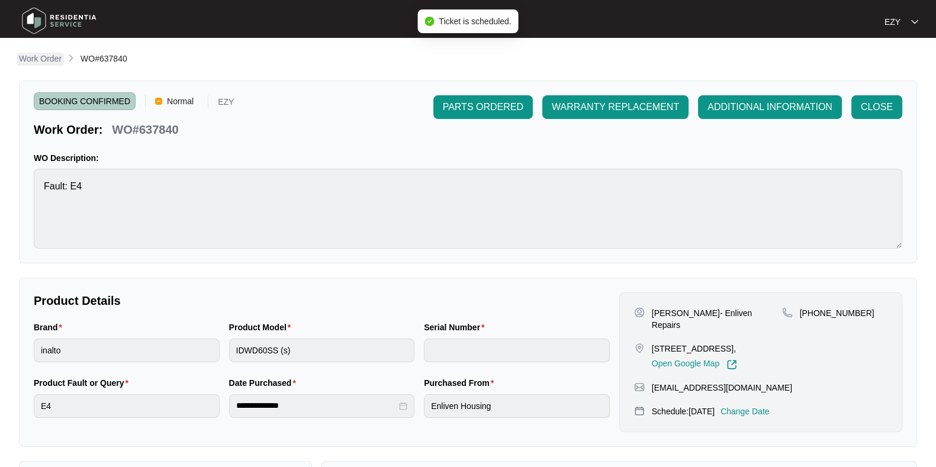
click at [60, 60] on p "Work Order" at bounding box center [40, 59] width 43 height 12
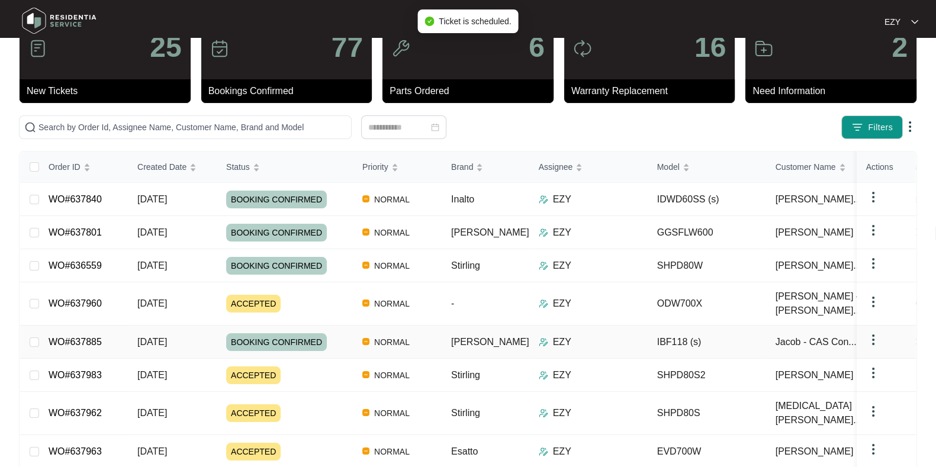
scroll to position [42, 0]
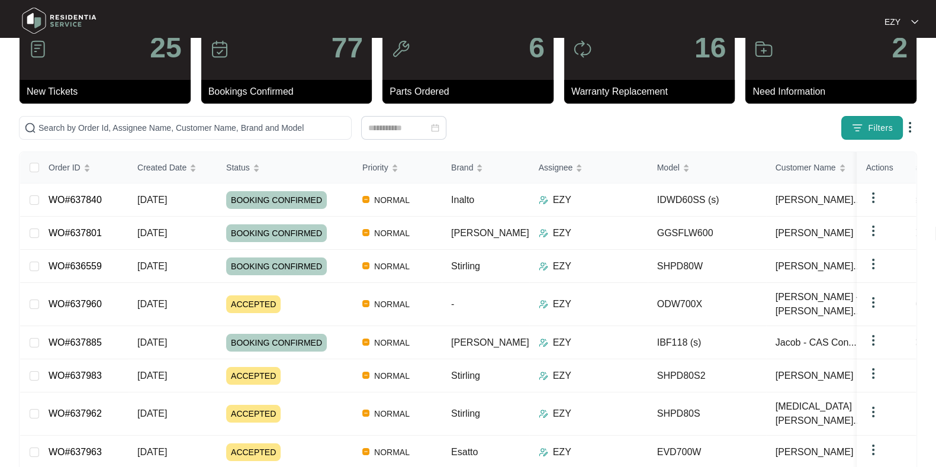
click at [877, 128] on span "Filters" at bounding box center [880, 128] width 25 height 12
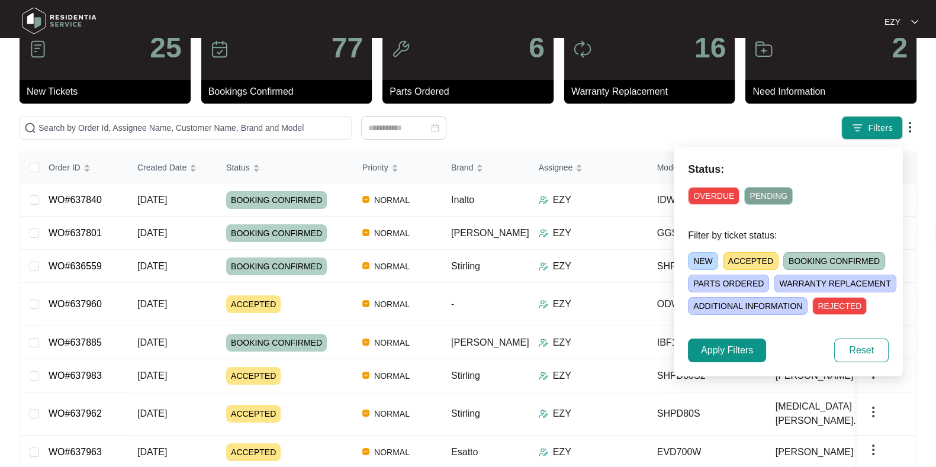
click at [744, 261] on span "ACCEPTED" at bounding box center [751, 261] width 56 height 18
click at [724, 345] on span "Apply Filters" at bounding box center [727, 350] width 52 height 14
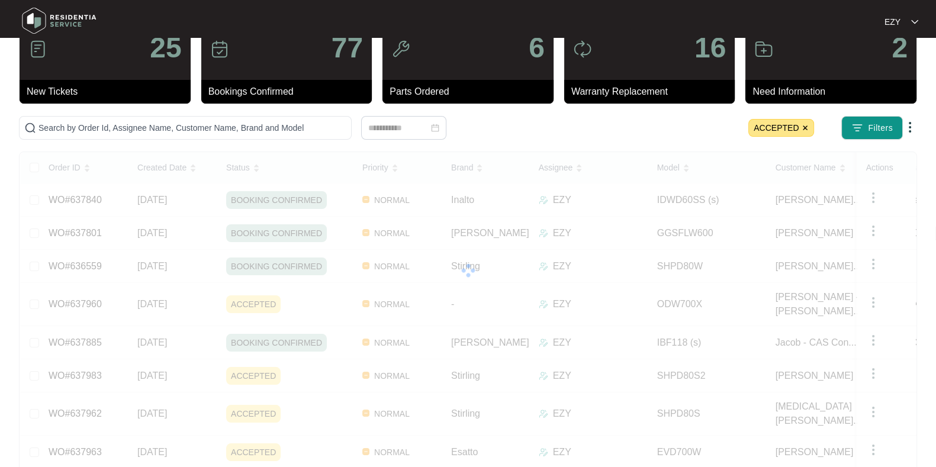
scroll to position [21, 0]
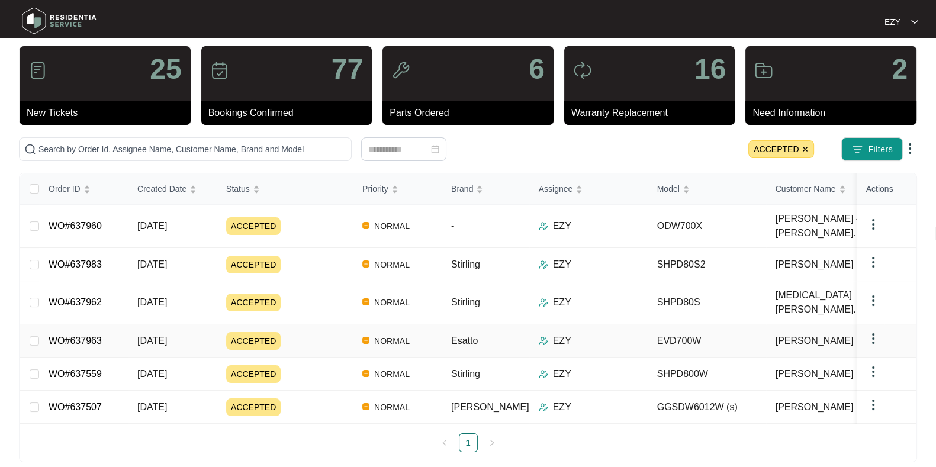
click at [302, 332] on div "ACCEPTED" at bounding box center [289, 341] width 127 height 18
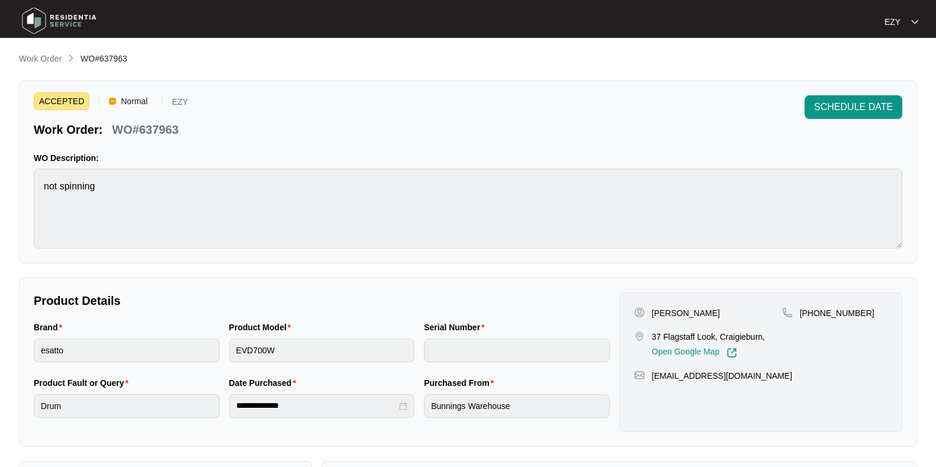
click at [162, 134] on p "WO#637963" at bounding box center [145, 129] width 66 height 17
click at [55, 59] on p "Work Order" at bounding box center [40, 59] width 43 height 12
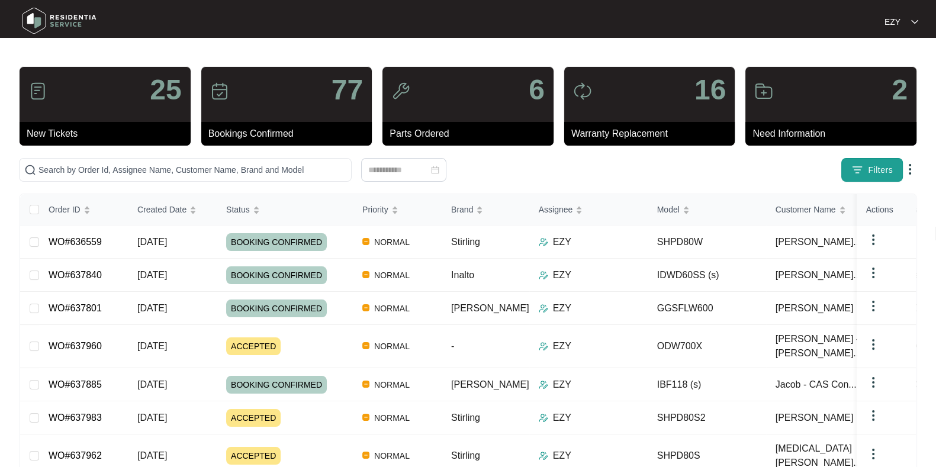
click at [864, 167] on button "Filters" at bounding box center [872, 170] width 62 height 24
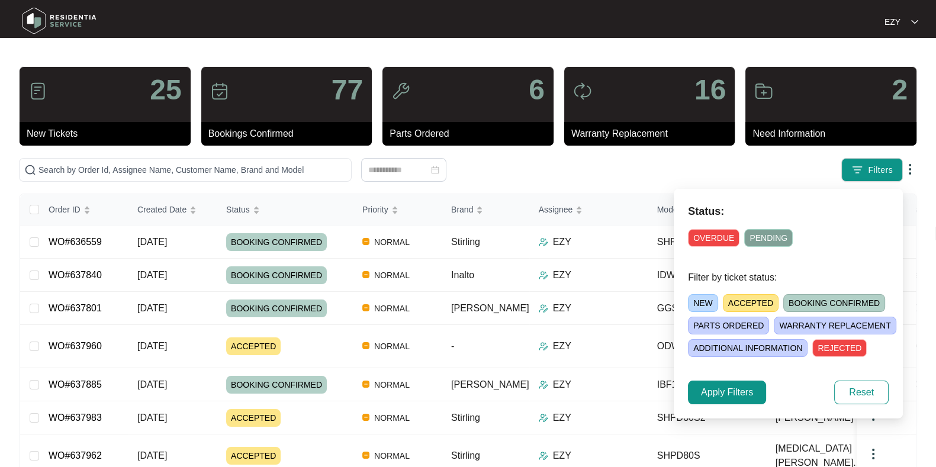
click at [758, 292] on div "NEW ACCEPTED BOOKING CONFIRMED [PERSON_NAME] ORDERED [PERSON_NAME] REPLACEMENT …" at bounding box center [802, 322] width 229 height 67
click at [757, 303] on span "ACCEPTED" at bounding box center [751, 303] width 56 height 18
click at [728, 396] on span "Apply Filters" at bounding box center [727, 392] width 52 height 14
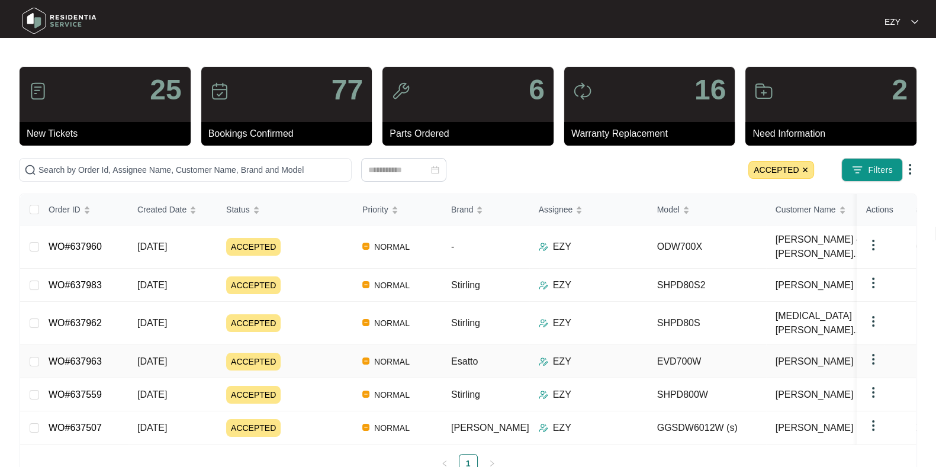
scroll to position [21, 0]
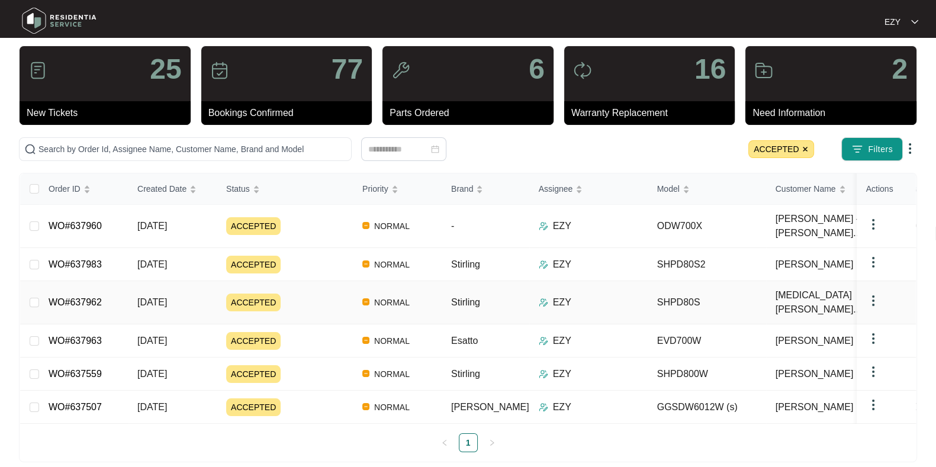
click at [314, 294] on div "ACCEPTED" at bounding box center [289, 303] width 127 height 18
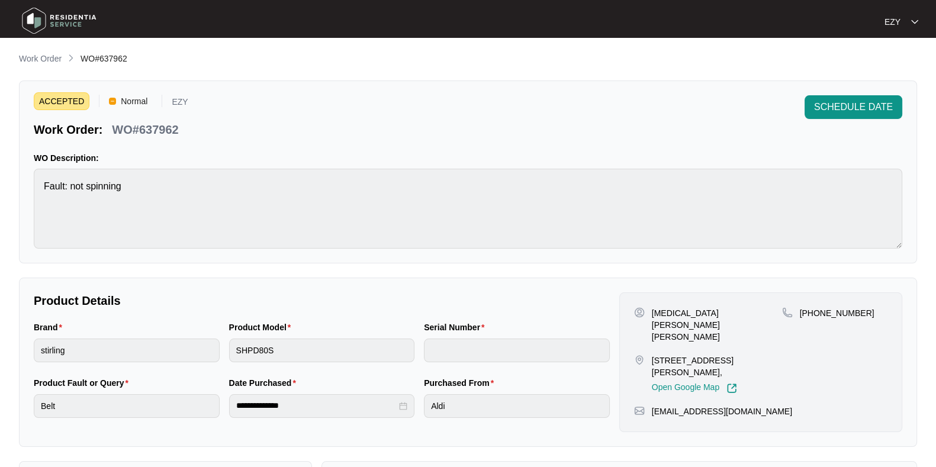
click at [154, 114] on div "ACCEPTED Normal EZY Work Order: WO#637962" at bounding box center [111, 116] width 155 height 43
click at [38, 56] on p "Work Order" at bounding box center [40, 59] width 43 height 12
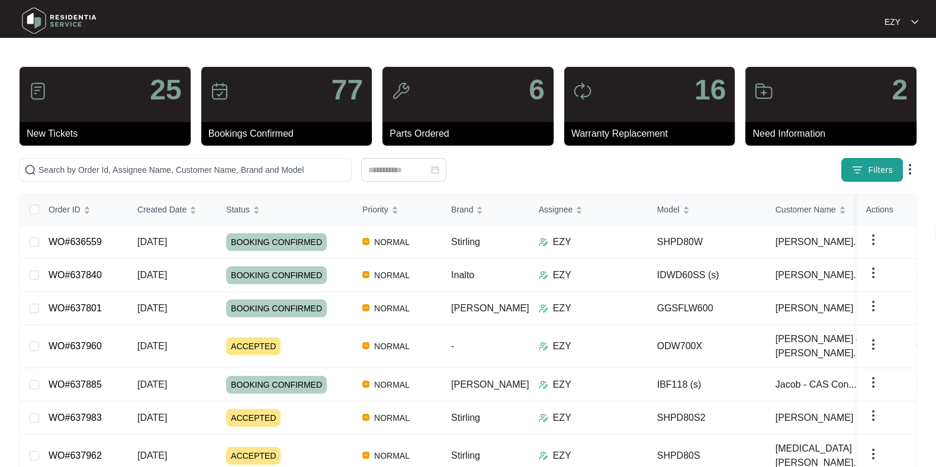
click at [848, 164] on button "Filters" at bounding box center [872, 170] width 62 height 24
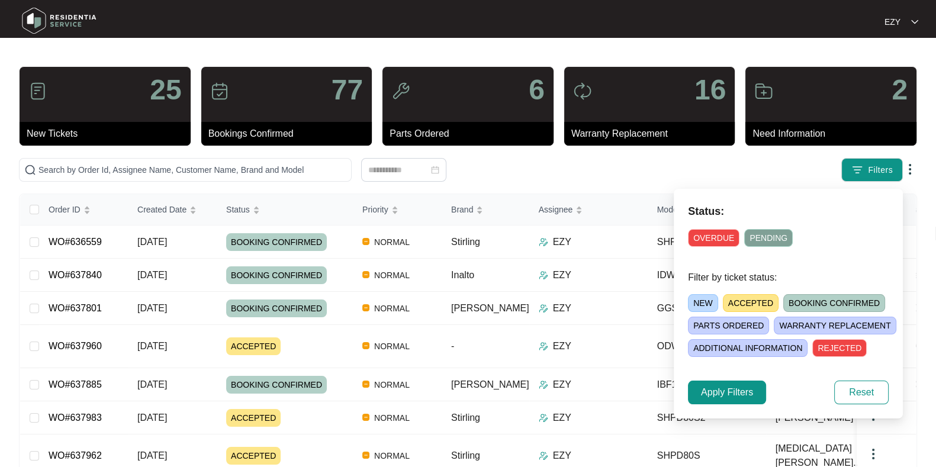
click at [733, 297] on span "ACCEPTED" at bounding box center [751, 303] width 56 height 18
click at [707, 392] on span "Apply Filters" at bounding box center [727, 392] width 52 height 14
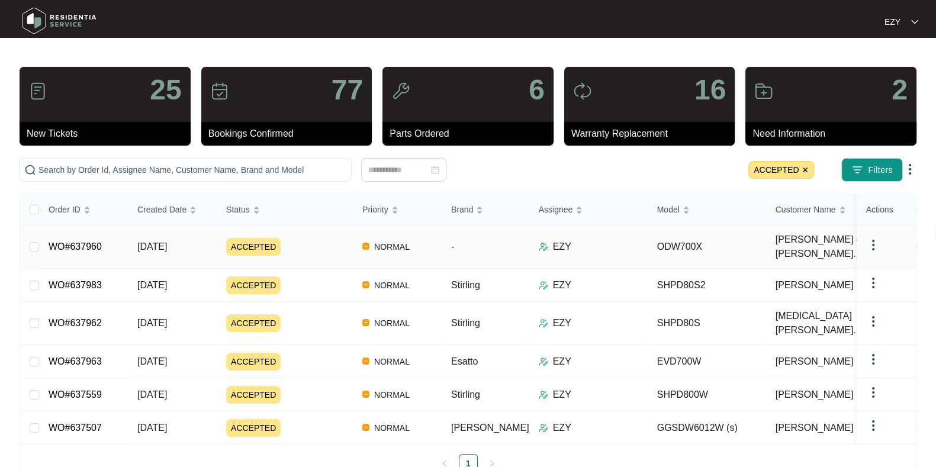
click at [314, 238] on div "ACCEPTED" at bounding box center [289, 247] width 127 height 18
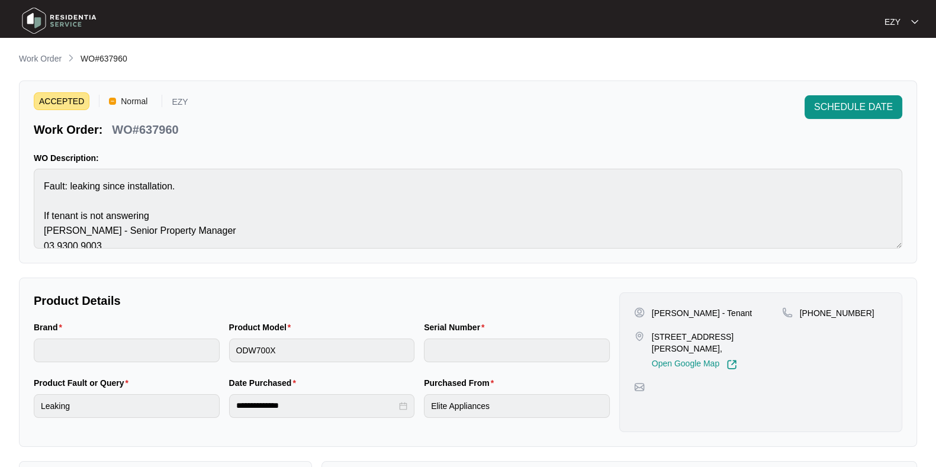
click at [154, 128] on p "WO#637960" at bounding box center [145, 129] width 66 height 17
click at [820, 102] on span "SCHEDULE DATE" at bounding box center [853, 107] width 79 height 14
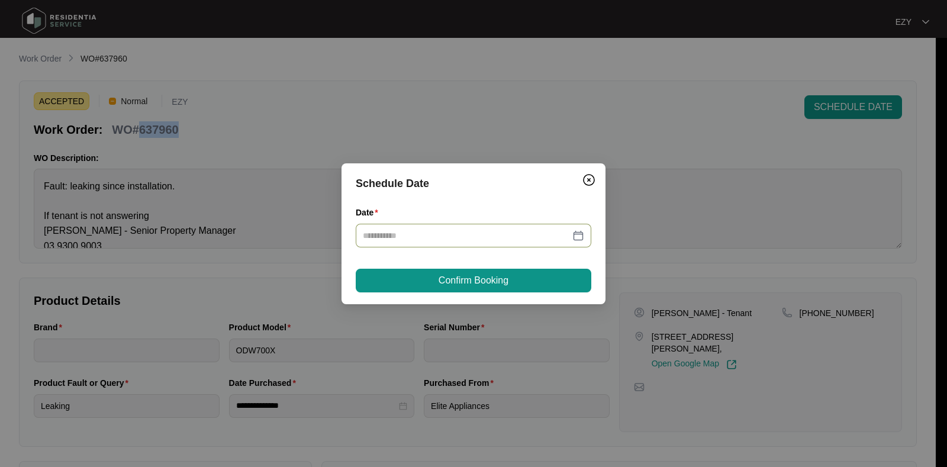
click at [445, 246] on div at bounding box center [474, 236] width 236 height 24
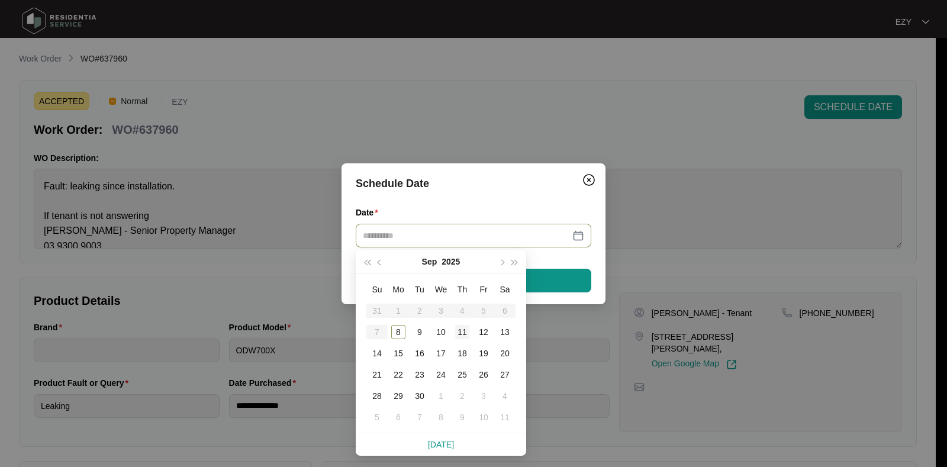
type input "**********"
click at [462, 337] on div "11" at bounding box center [462, 332] width 14 height 14
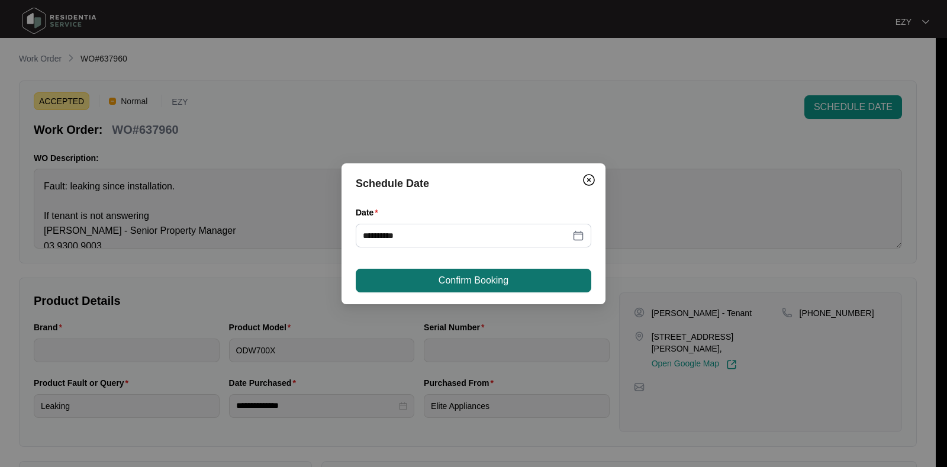
click at [484, 273] on span "Confirm Booking" at bounding box center [474, 280] width 70 height 14
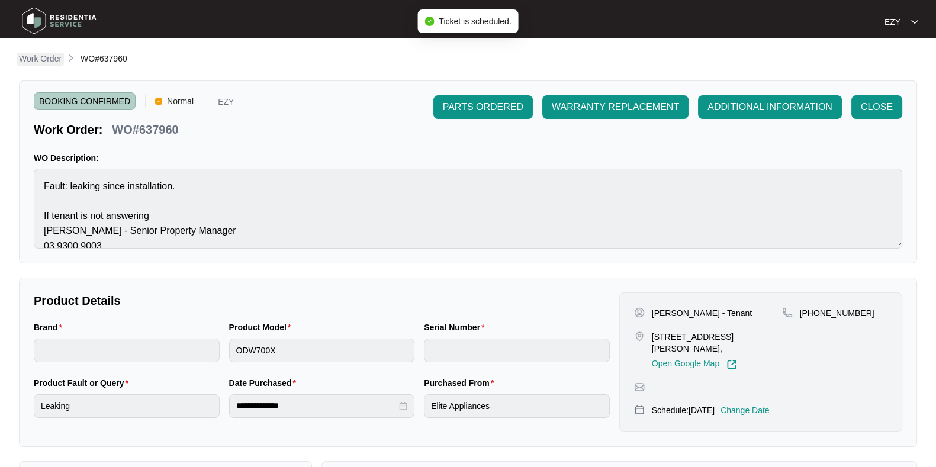
click at [38, 61] on p "Work Order" at bounding box center [40, 59] width 43 height 12
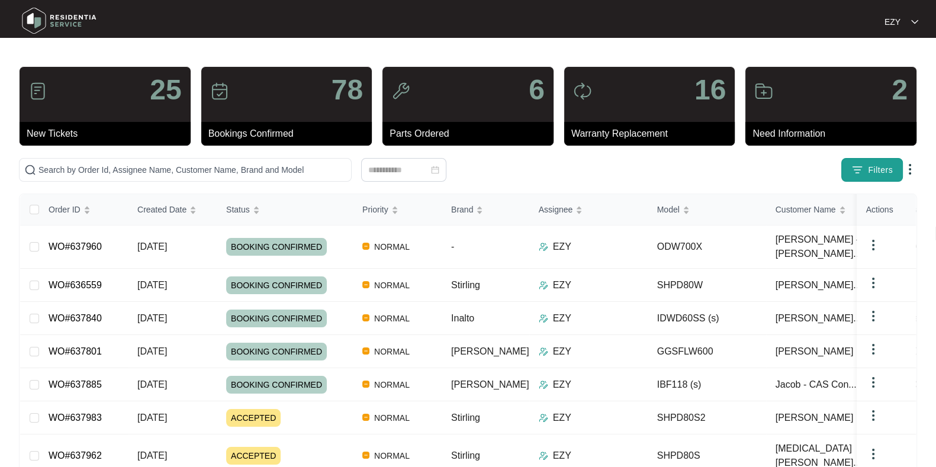
click at [860, 173] on img "button" at bounding box center [857, 170] width 12 height 12
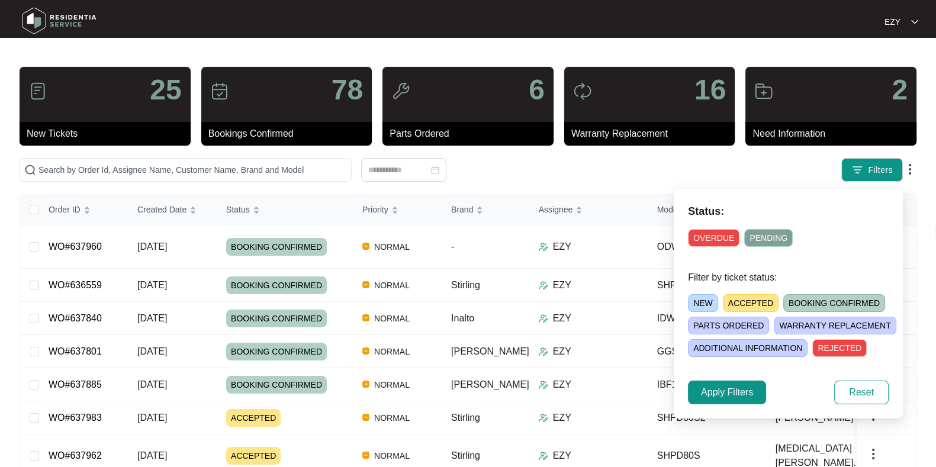
click at [744, 304] on span "ACCEPTED" at bounding box center [751, 303] width 56 height 18
click at [716, 393] on span "Apply Filters" at bounding box center [727, 392] width 52 height 14
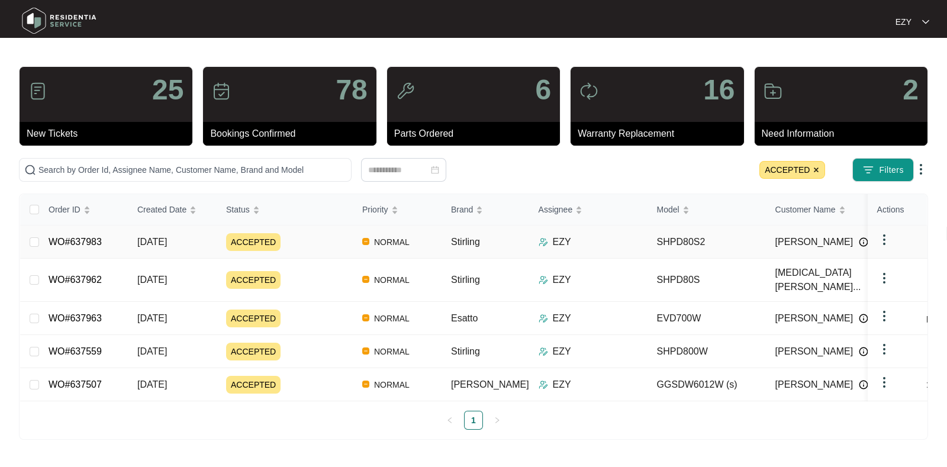
click at [307, 242] on div "ACCEPTED" at bounding box center [289, 242] width 127 height 18
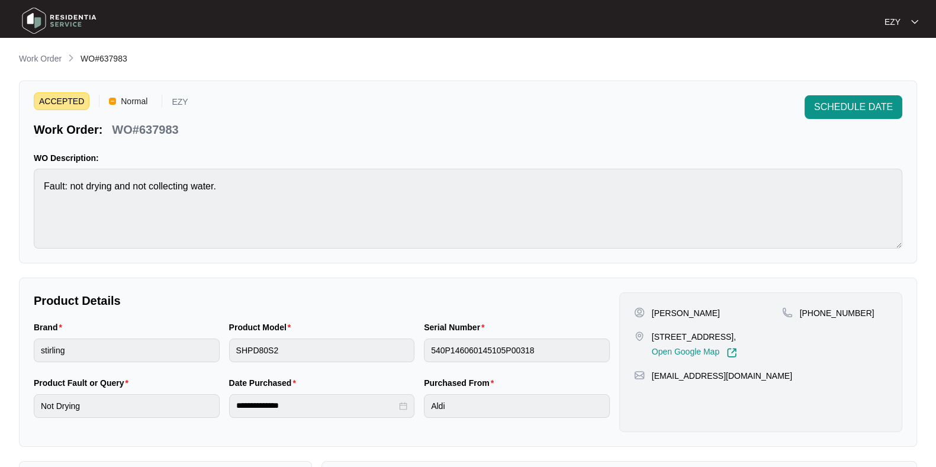
click at [162, 124] on p "WO#637983" at bounding box center [145, 129] width 66 height 17
click at [836, 104] on span "SCHEDULE DATE" at bounding box center [853, 107] width 79 height 14
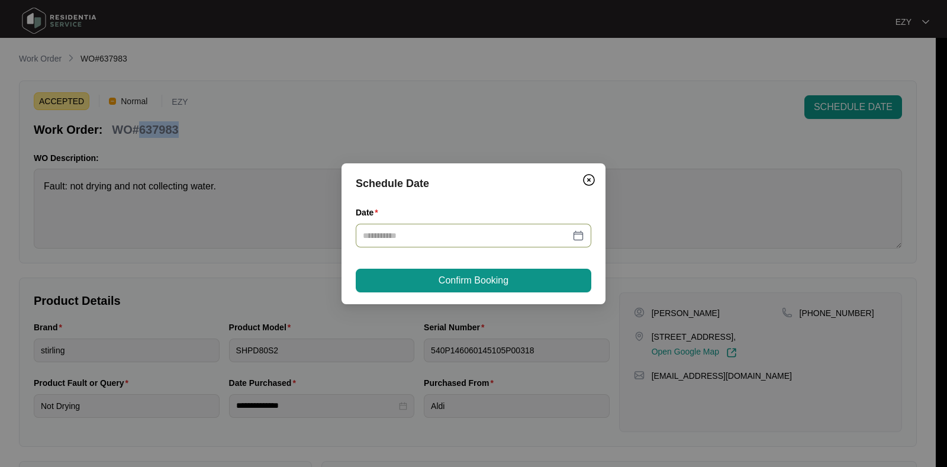
click at [497, 243] on div at bounding box center [474, 236] width 236 height 24
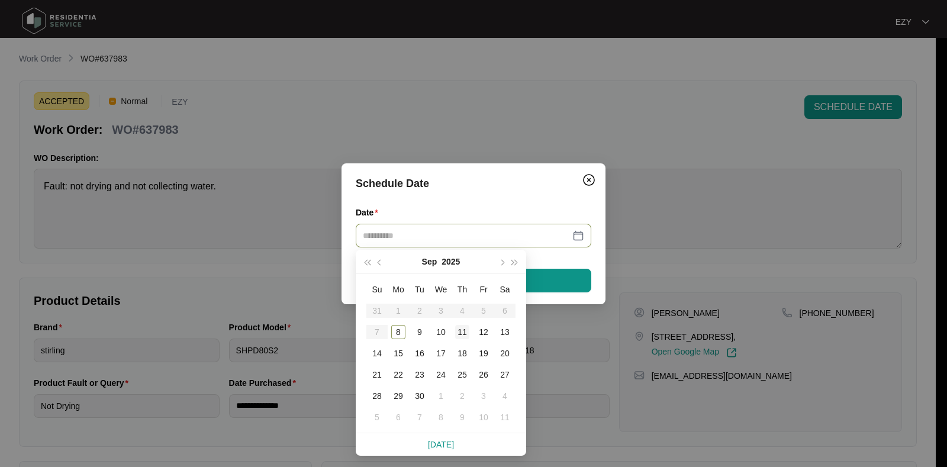
type input "**********"
click at [461, 332] on div "11" at bounding box center [462, 332] width 14 height 14
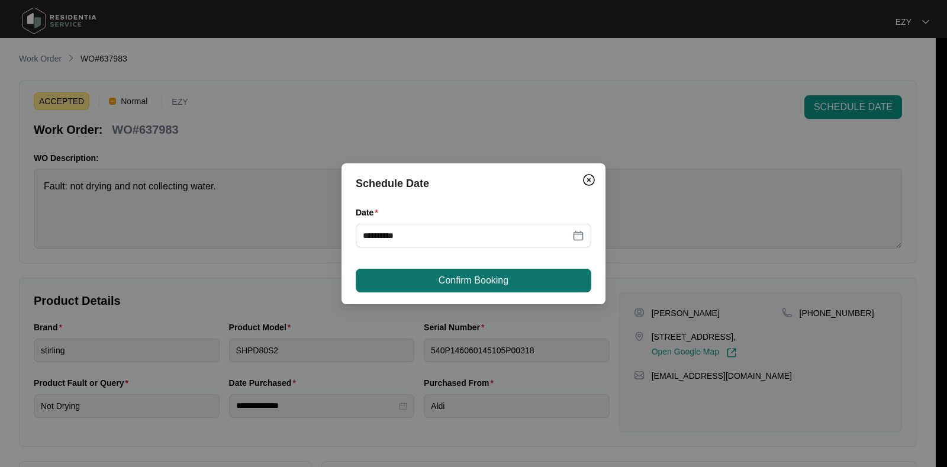
click at [485, 285] on span "Confirm Booking" at bounding box center [474, 280] width 70 height 14
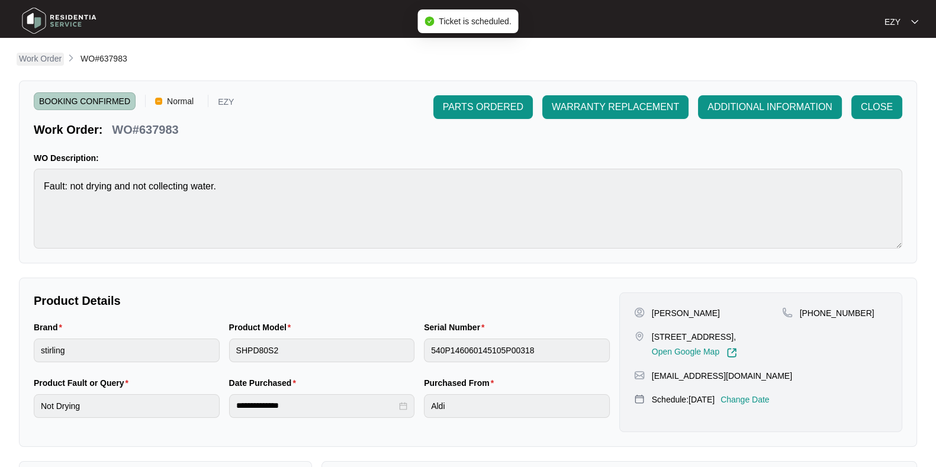
click at [38, 58] on p "Work Order" at bounding box center [40, 59] width 43 height 12
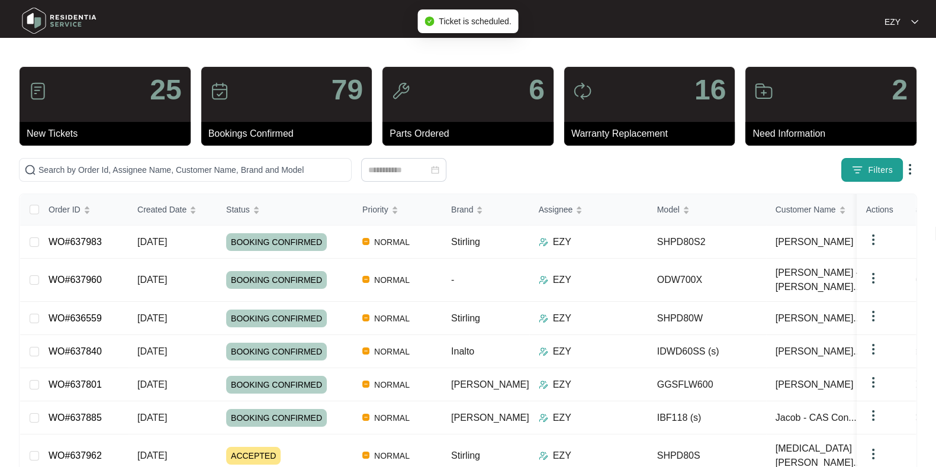
click at [854, 172] on img "button" at bounding box center [857, 170] width 12 height 12
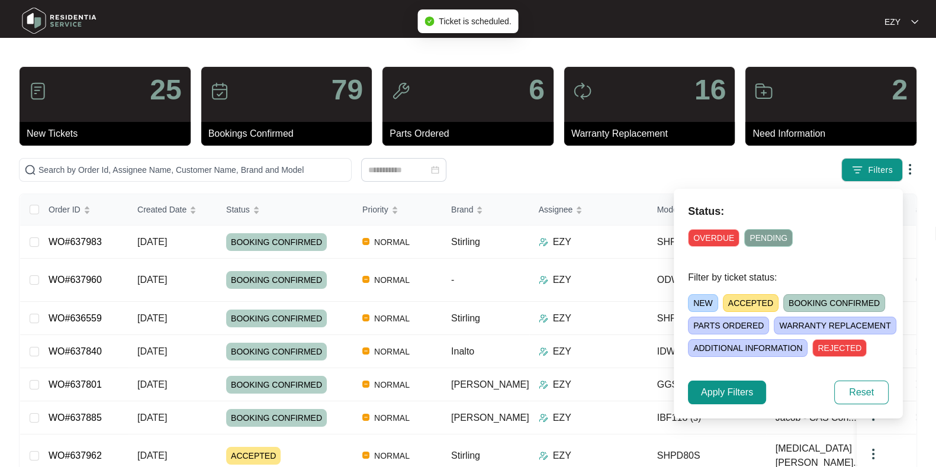
click at [734, 302] on span "ACCEPTED" at bounding box center [751, 303] width 56 height 18
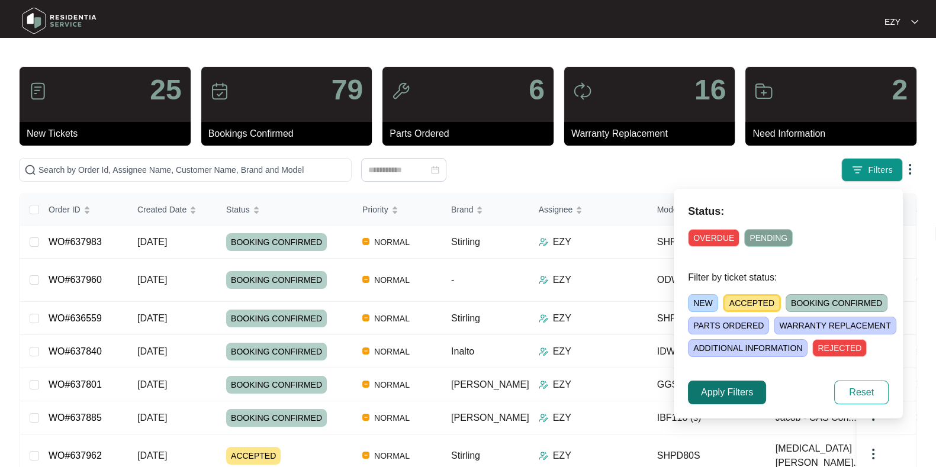
click at [721, 401] on button "Apply Filters" at bounding box center [727, 393] width 78 height 24
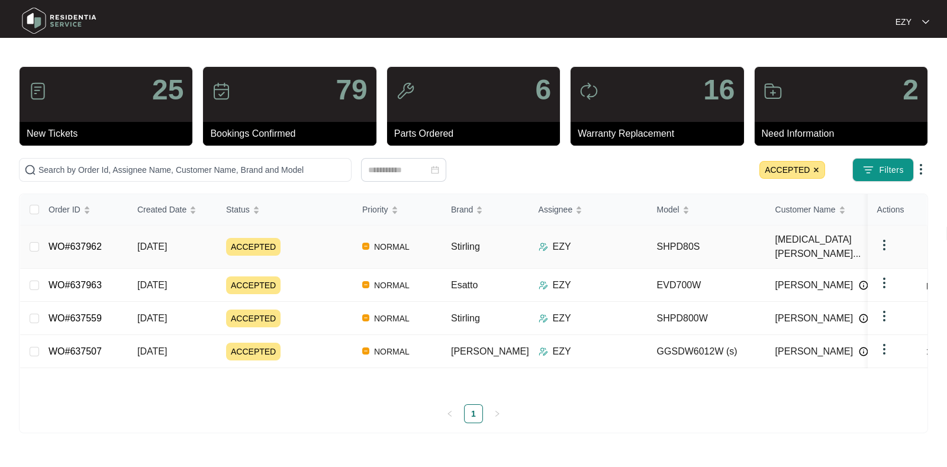
click at [314, 244] on div "ACCEPTED" at bounding box center [289, 247] width 127 height 18
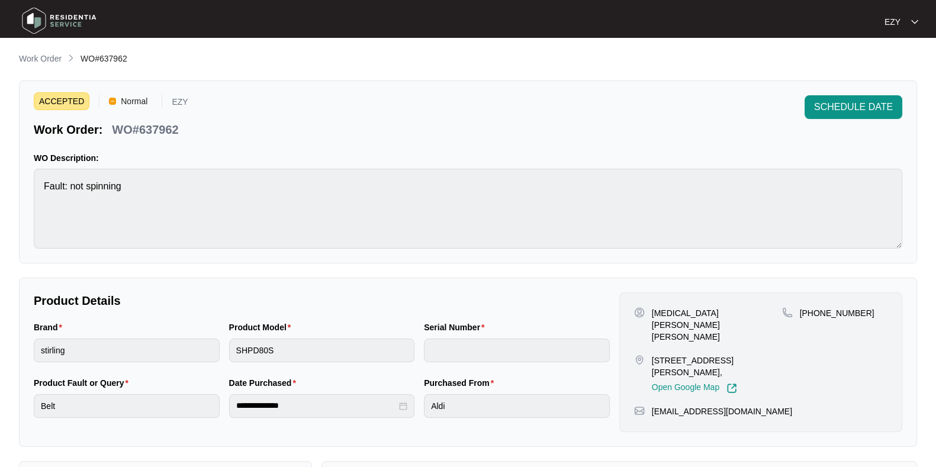
click at [154, 136] on p "WO#637962" at bounding box center [145, 129] width 66 height 17
click at [36, 46] on main "**********" at bounding box center [468, 392] width 936 height 785
click at [43, 52] on main "**********" at bounding box center [468, 392] width 936 height 785
click at [52, 60] on p "Work Order" at bounding box center [40, 59] width 43 height 12
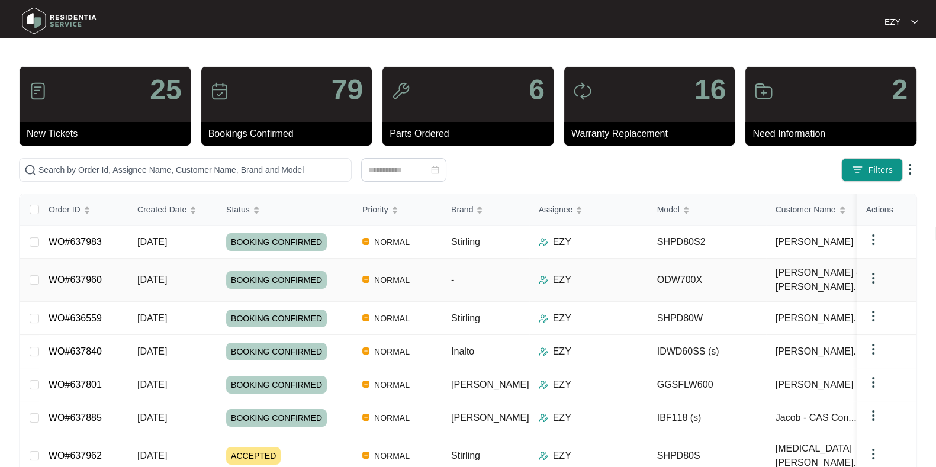
scroll to position [151, 0]
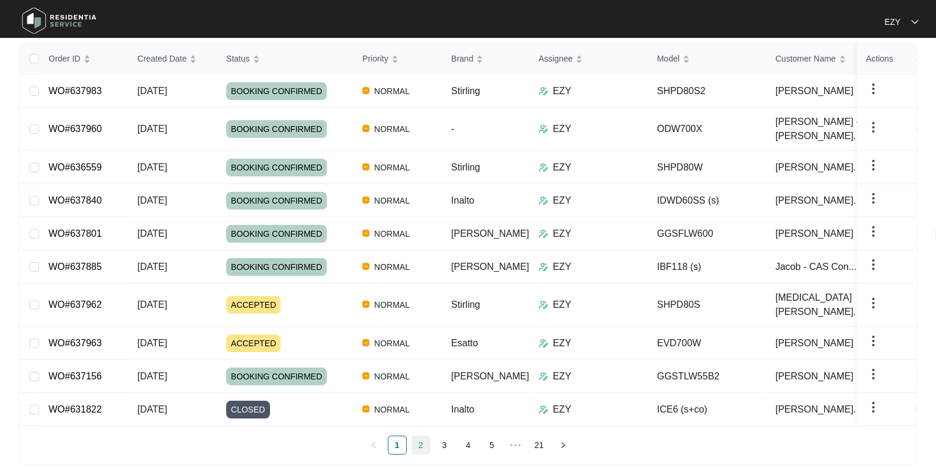
click at [415, 436] on link "2" at bounding box center [421, 445] width 18 height 18
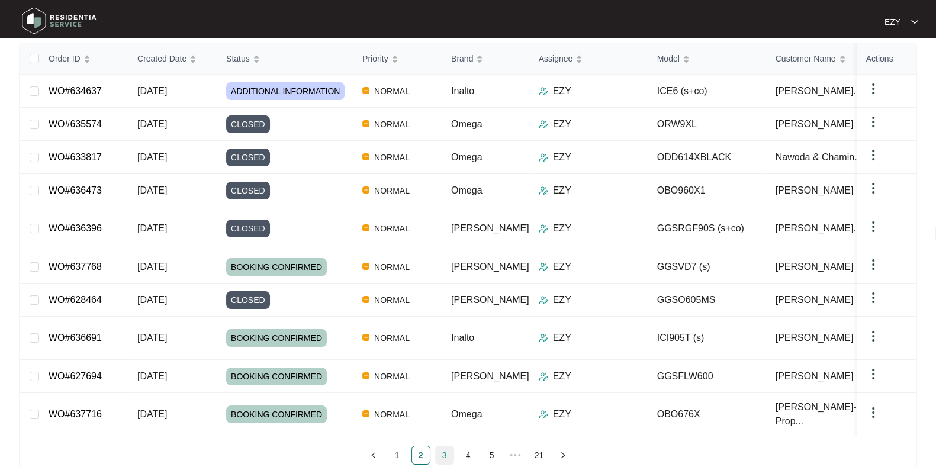
click at [437, 446] on link "3" at bounding box center [445, 455] width 18 height 18
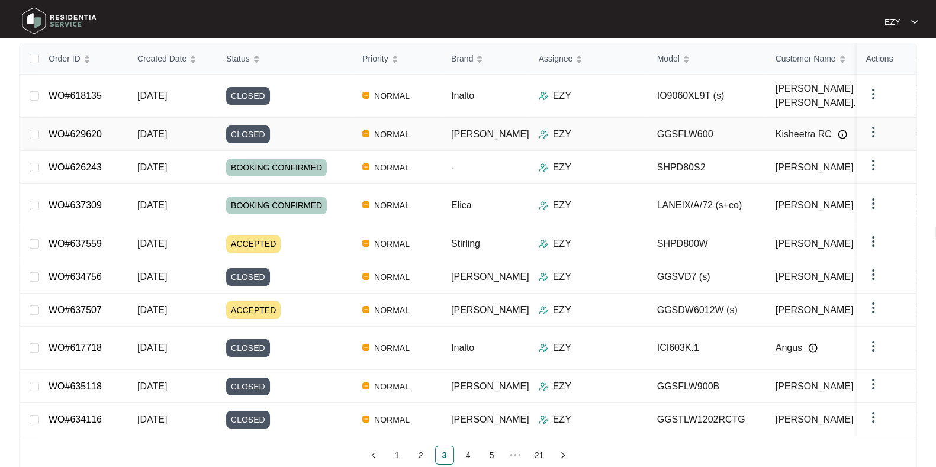
scroll to position [0, 0]
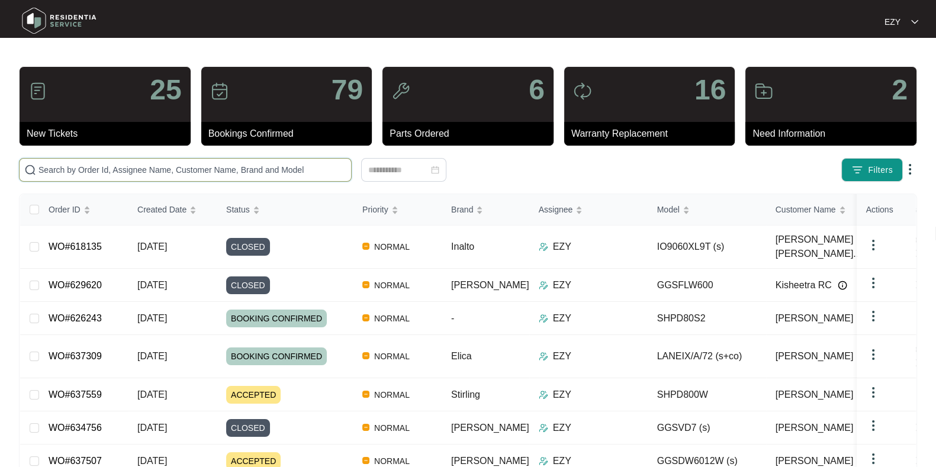
click at [252, 170] on input "text" at bounding box center [192, 169] width 308 height 13
paste input "636076"
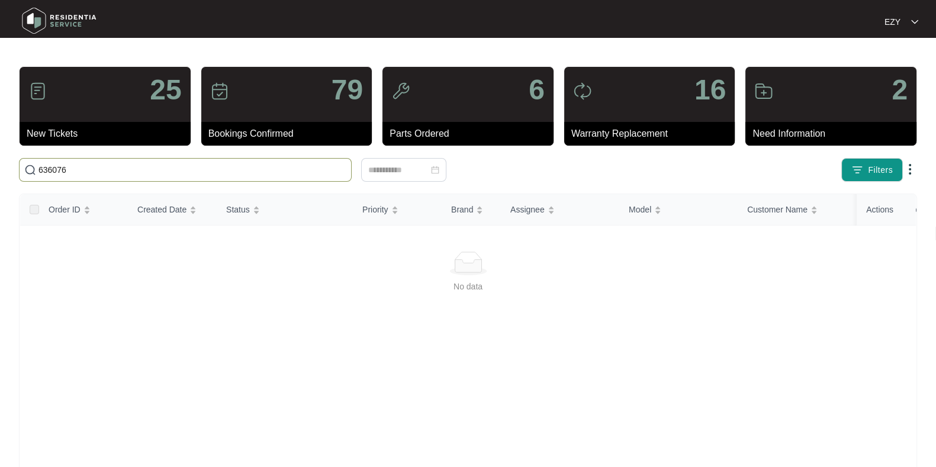
click at [144, 173] on input "636076" at bounding box center [192, 169] width 308 height 13
paste input "text"
type input "636076"
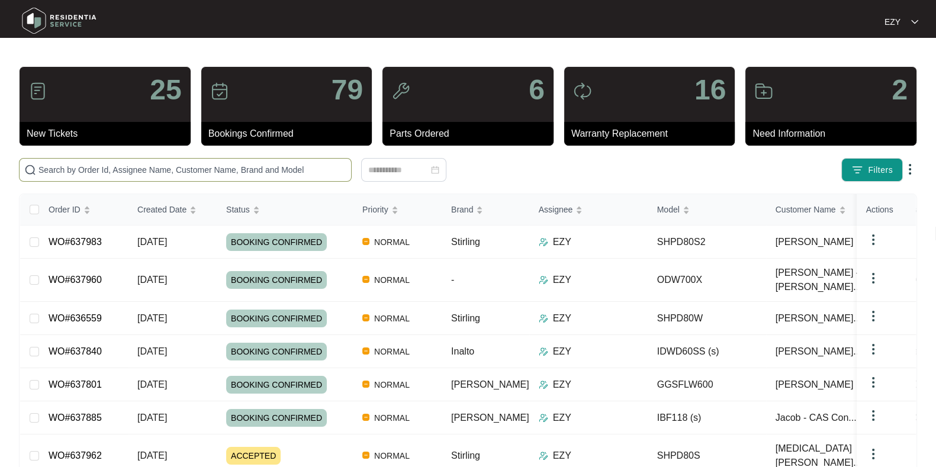
click at [157, 176] on span at bounding box center [185, 170] width 333 height 24
paste input "636076"
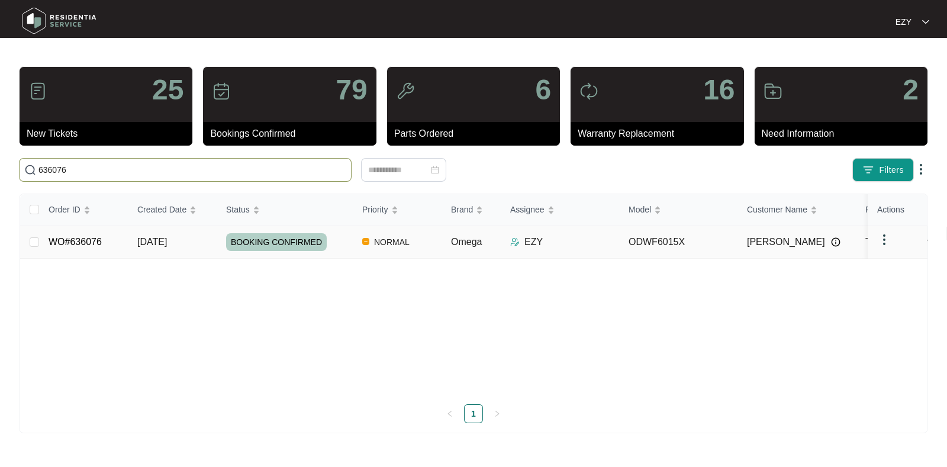
type input "636076"
click at [108, 243] on td "WO#636076" at bounding box center [83, 242] width 89 height 33
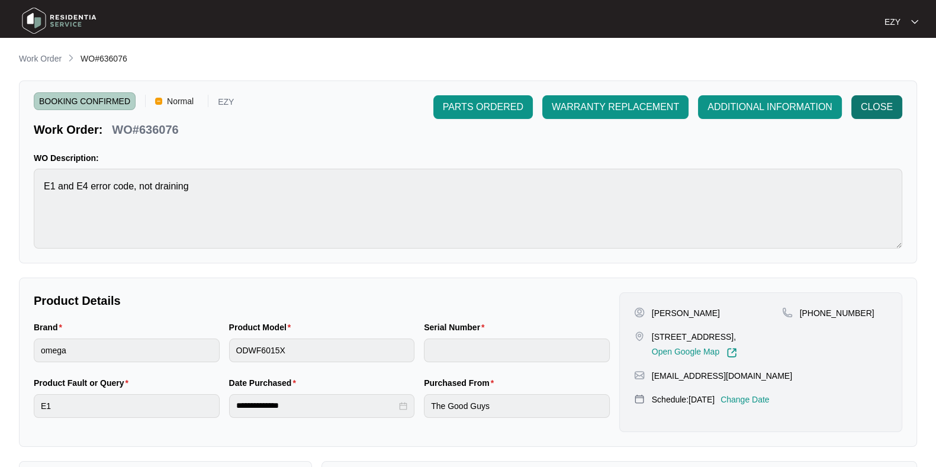
click at [894, 114] on button "CLOSE" at bounding box center [876, 107] width 51 height 24
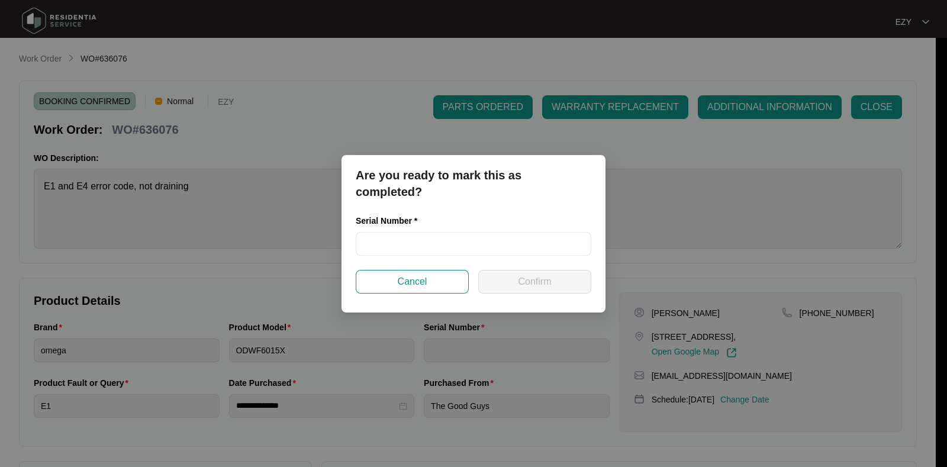
click at [434, 227] on div "Serial Number *" at bounding box center [474, 223] width 236 height 18
click at [443, 237] on input "text" at bounding box center [474, 244] width 236 height 24
paste input "24061429140100023"
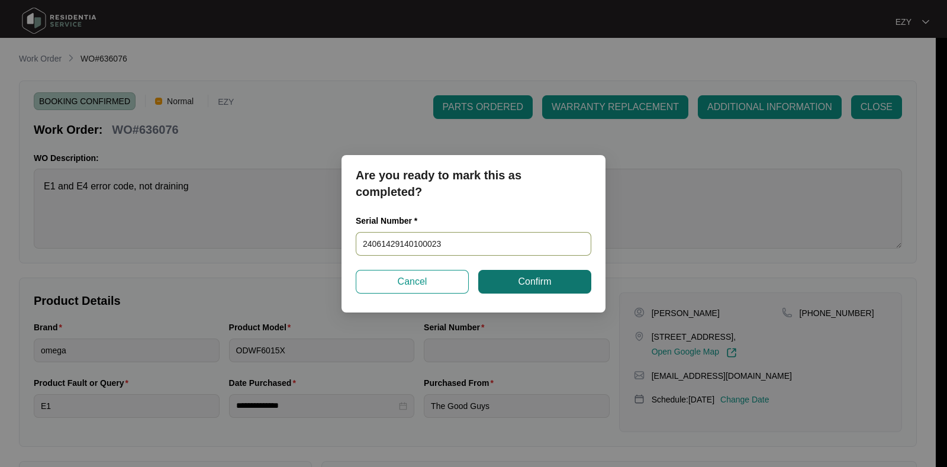
type input "24061429140100023"
click at [530, 280] on span "Confirm" at bounding box center [534, 282] width 33 height 14
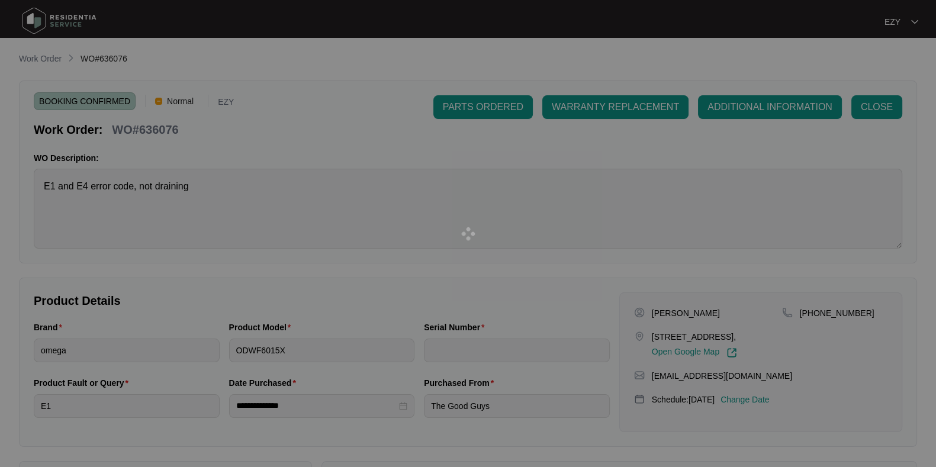
type input "24061429140100023"
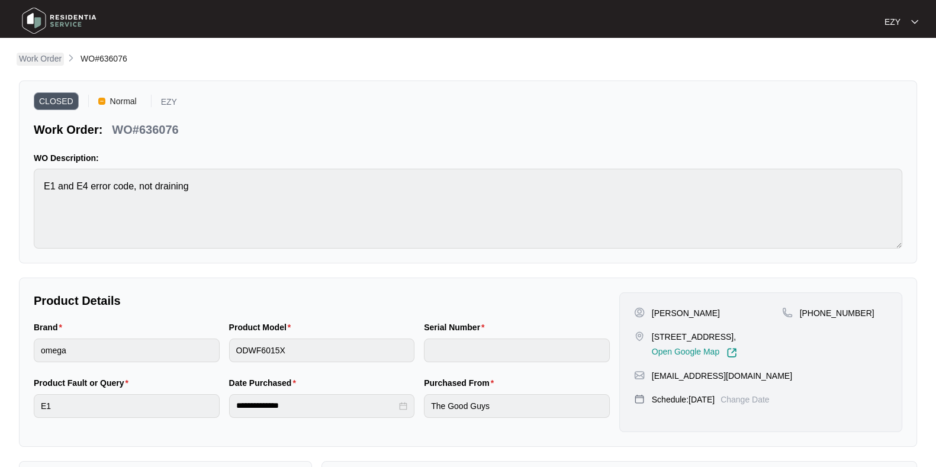
click at [22, 57] on p "Work Order" at bounding box center [40, 59] width 43 height 12
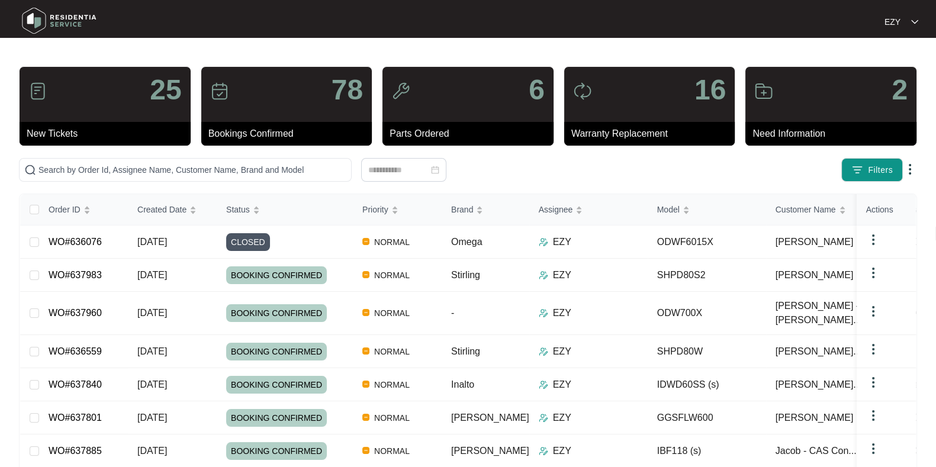
click at [870, 152] on div "25 New Tickets 78 Bookings Confirmed 6 Parts Ordered 16 Warranty Replacement 2 …" at bounding box center [468, 340] width 898 height 549
